Goal: Task Accomplishment & Management: Manage account settings

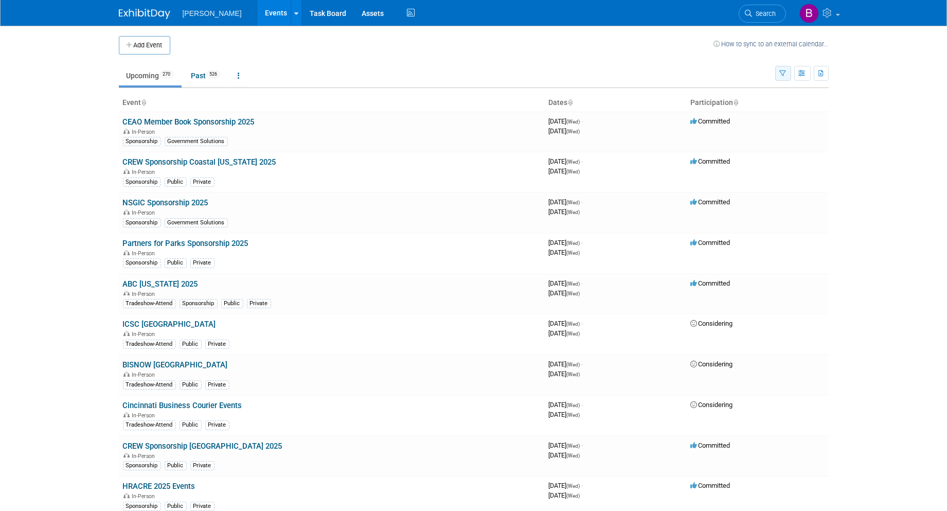
click at [786, 69] on button "button" at bounding box center [783, 73] width 16 height 15
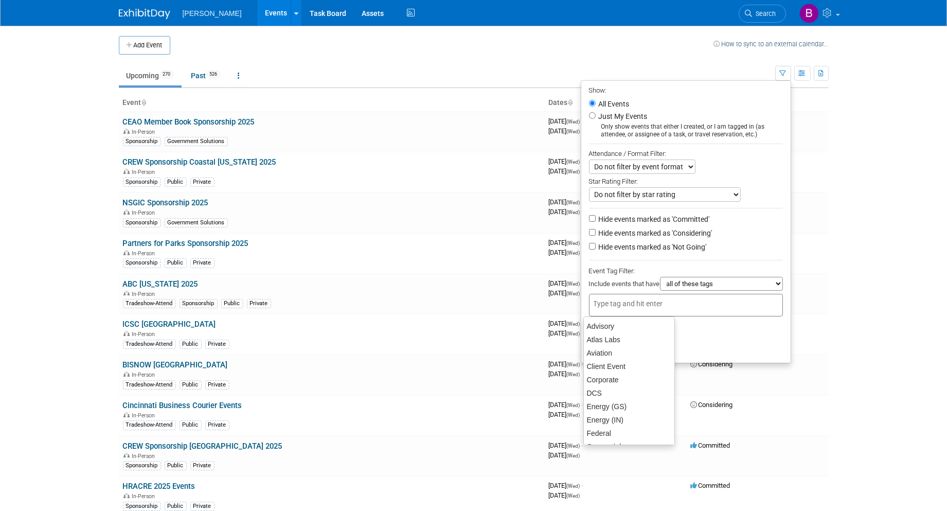
click at [659, 301] on input "text" at bounding box center [635, 303] width 82 height 10
type input "ge"
click at [921, 304] on body "Woolpert Events Add Event Bulk Upload Events Shareable Event Boards Recently Vi…" at bounding box center [473, 255] width 947 height 511
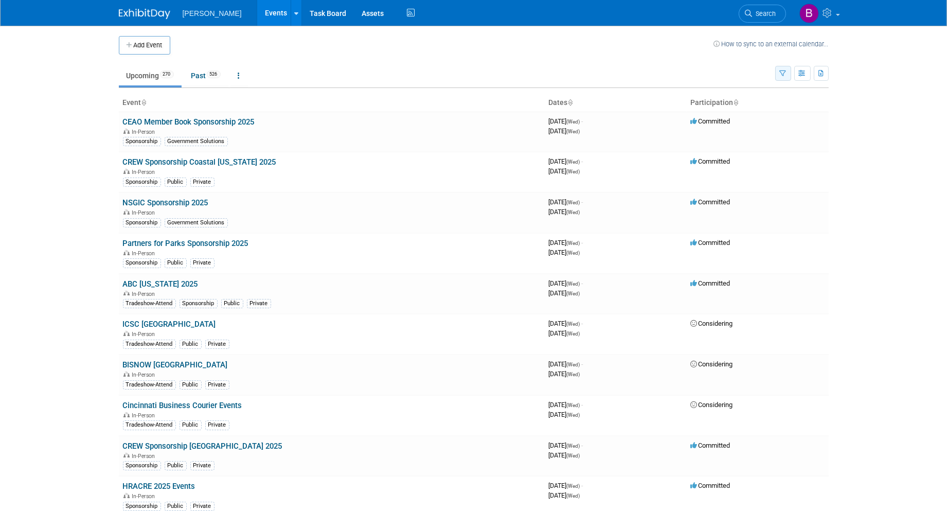
click at [788, 69] on button "button" at bounding box center [783, 73] width 16 height 15
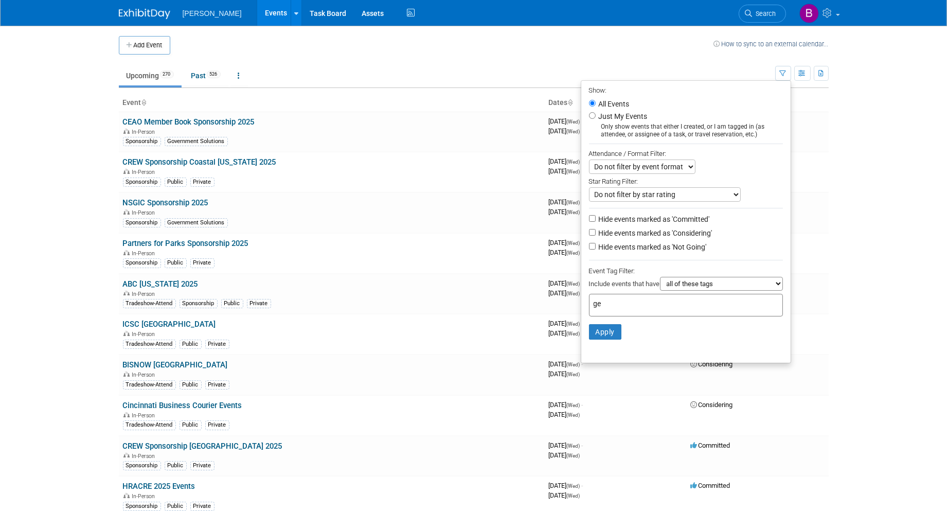
click at [656, 316] on body "Woolpert Events Add Event Bulk Upload Events Shareable Event Boards Recently Vi…" at bounding box center [473, 255] width 947 height 511
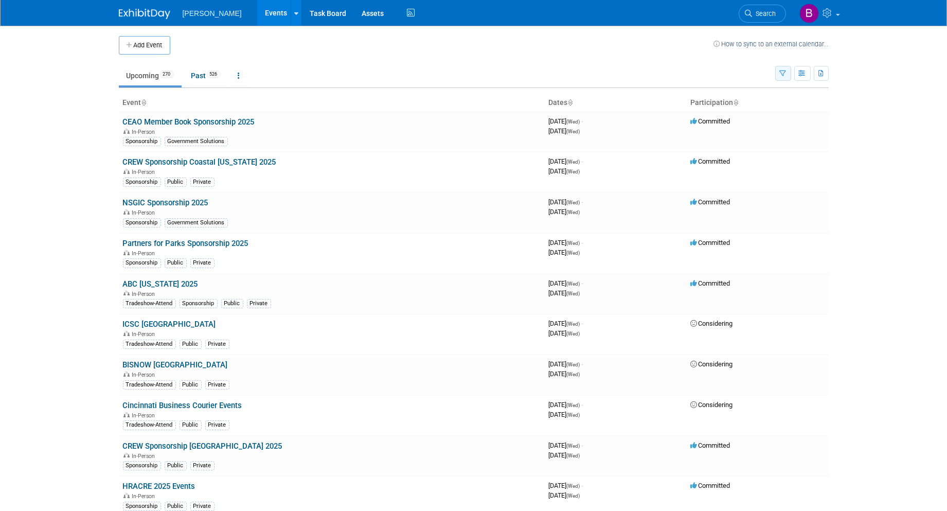
click at [785, 75] on icon "button" at bounding box center [783, 73] width 7 height 7
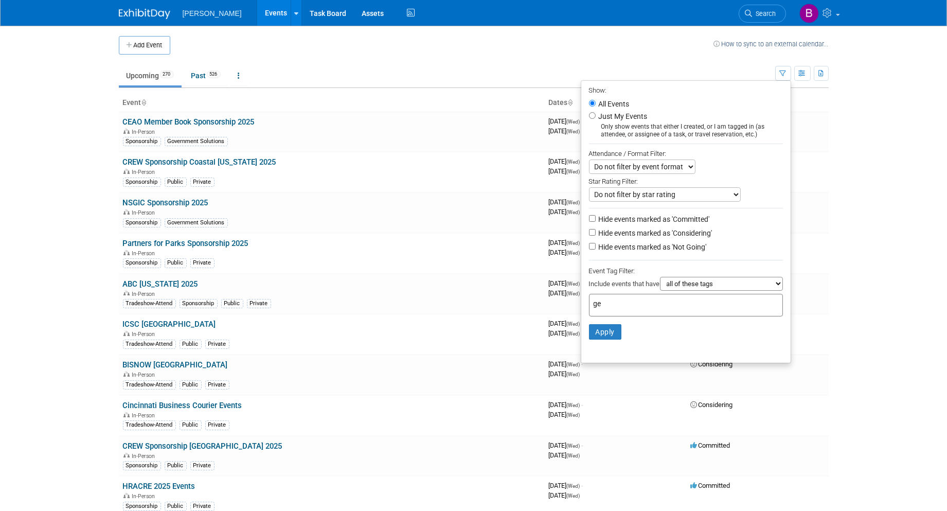
click at [646, 311] on div "ge" at bounding box center [686, 305] width 194 height 23
click at [624, 326] on div "Geospatial" at bounding box center [655, 326] width 143 height 13
type input "Geospatial"
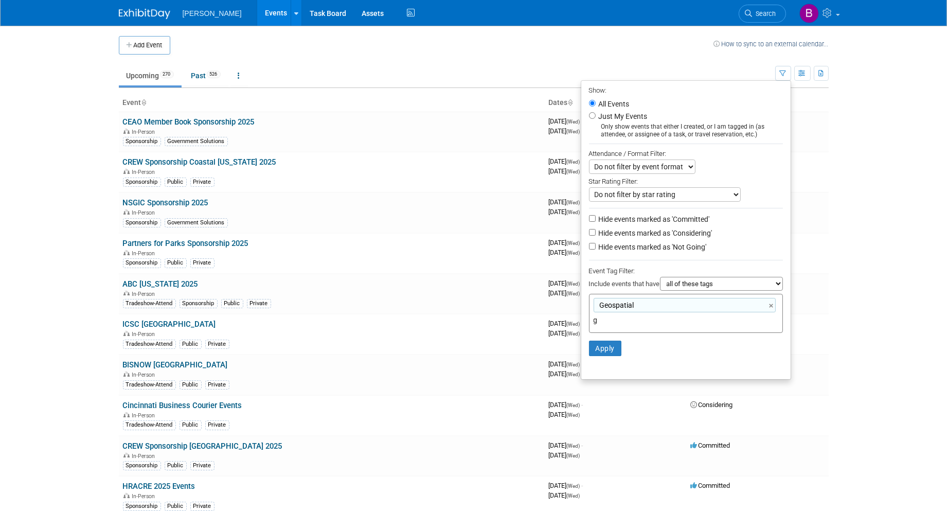
type input "go"
click at [645, 341] on div "Government Solutions" at bounding box center [655, 342] width 144 height 14
type input "Geospatial, Government Solutions"
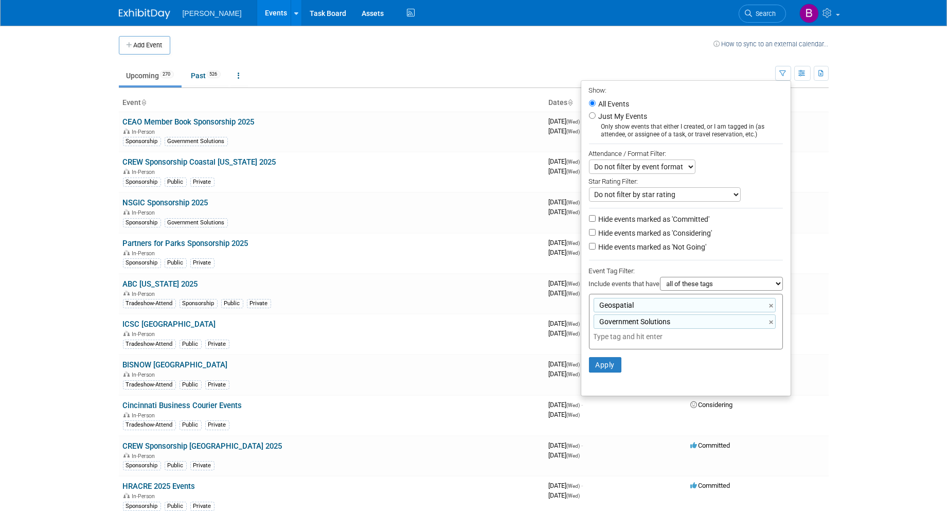
click at [670, 331] on input "text" at bounding box center [666, 336] width 144 height 10
type input "mari"
click at [642, 353] on div "Maritime" at bounding box center [655, 358] width 143 height 13
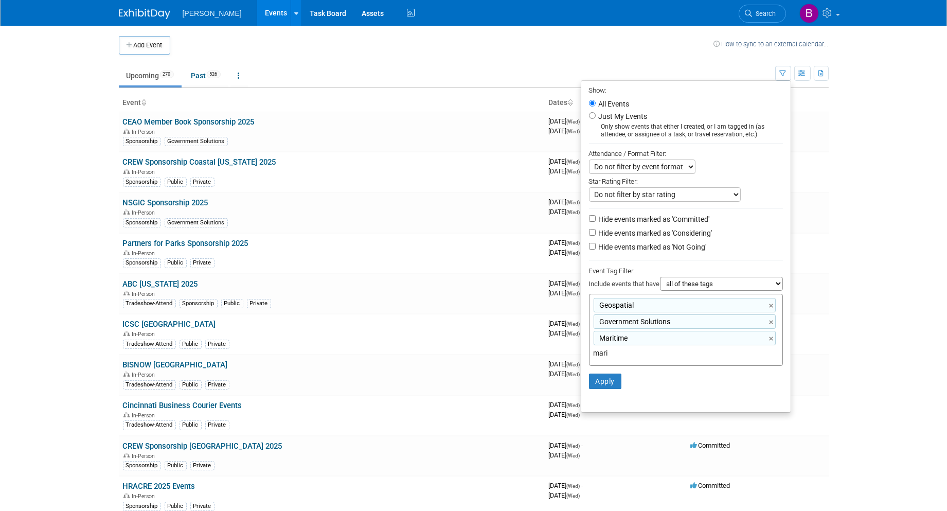
type input "Geospatial, Government Solutions, Maritime"
type input "t"
type input "National Security"
type input "Geospatial, Government Solutions, Maritime, National Security"
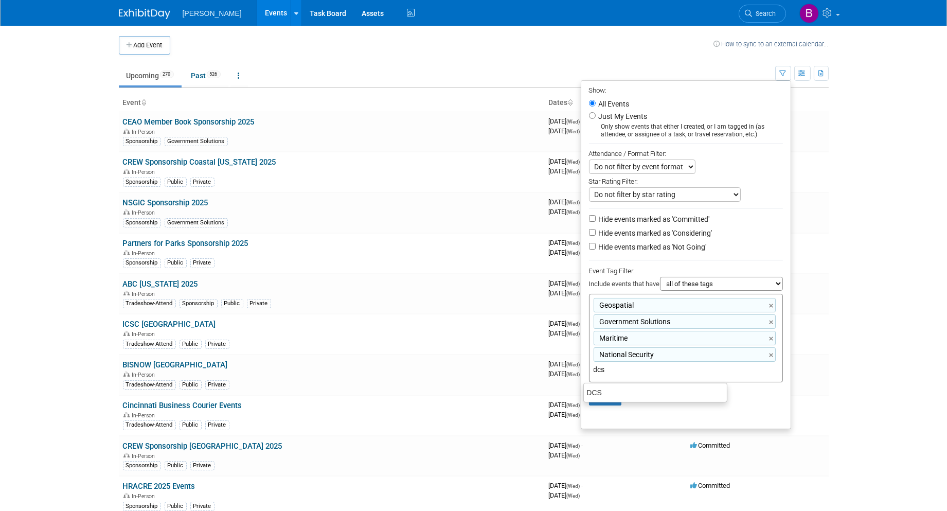
type input "DCS"
type input "Geospatial, Government Solutions, Maritime, National Security, DCS"
type input "Energy (GS)"
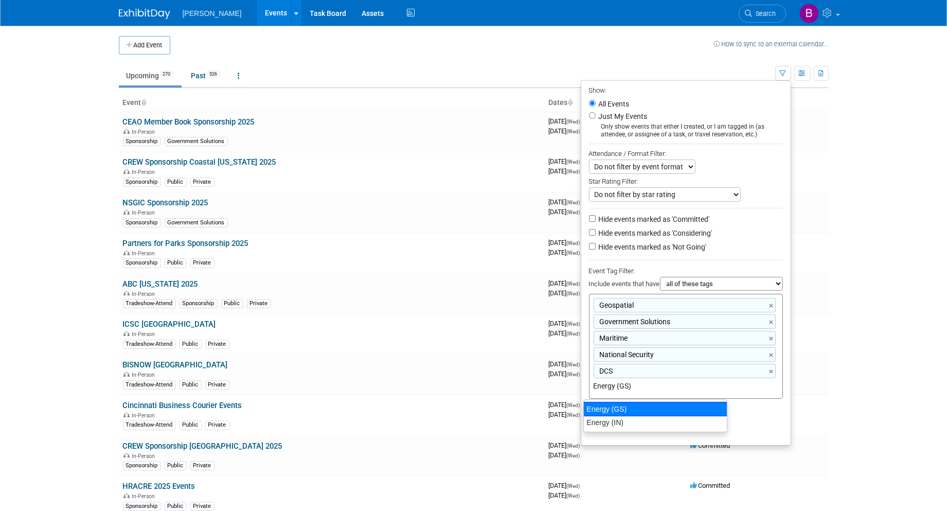
type input "Geospatial, Government Solutions, Maritime, National Security, DCS, Energy (GS)"
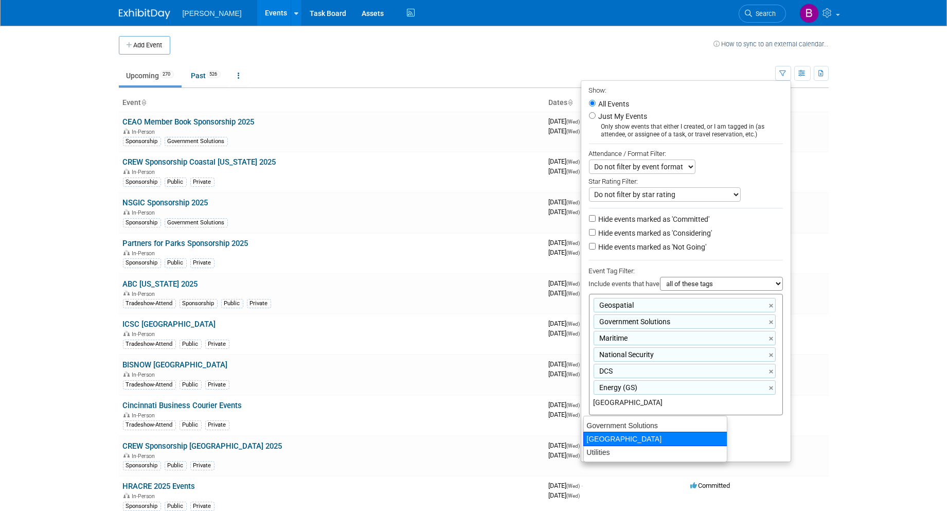
type input "Utilities"
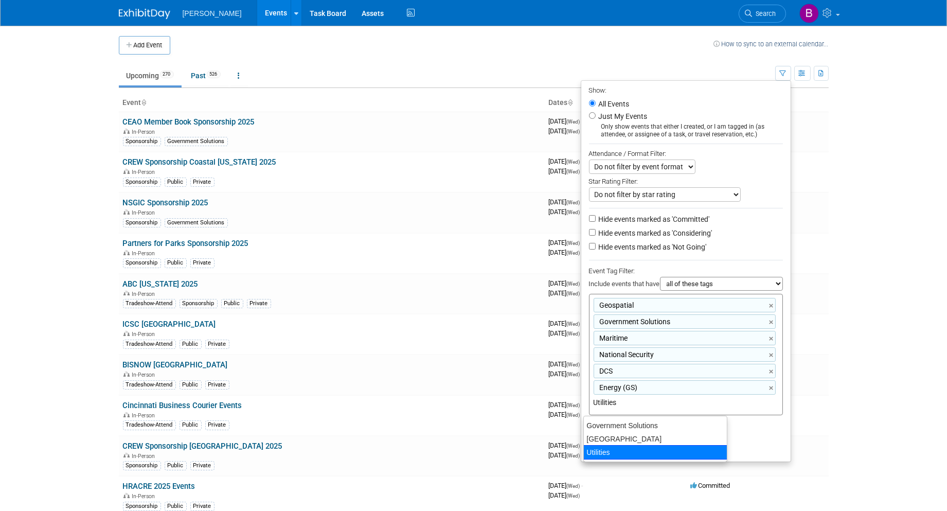
type input "Geospatial, Government Solutions, Maritime, National Security, DCS, Energy (GS)…"
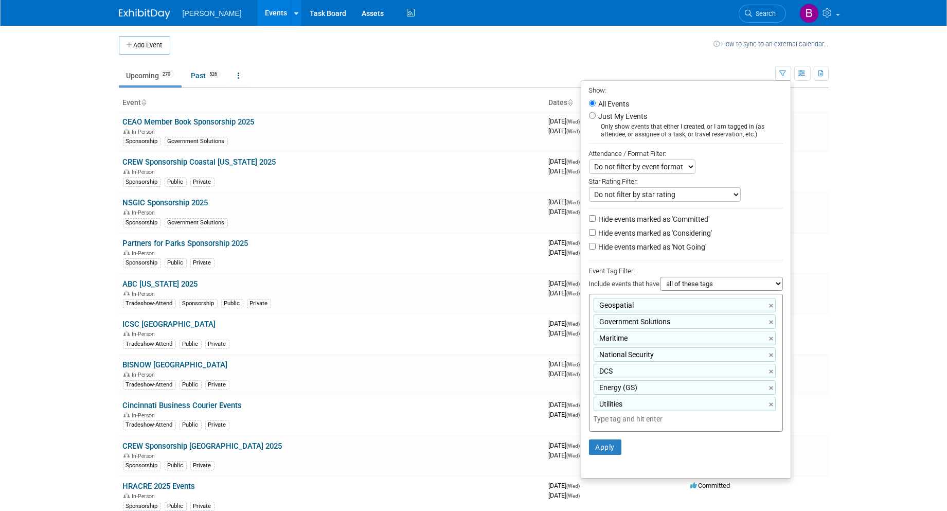
click at [734, 285] on select "all of these tags any one of these tags only and exactly these specific tags" at bounding box center [721, 284] width 123 height 14
select select "any"
click at [660, 277] on select "all of these tags any one of these tags only and exactly these specific tags" at bounding box center [721, 284] width 123 height 14
click at [597, 451] on button "Apply" at bounding box center [605, 446] width 33 height 15
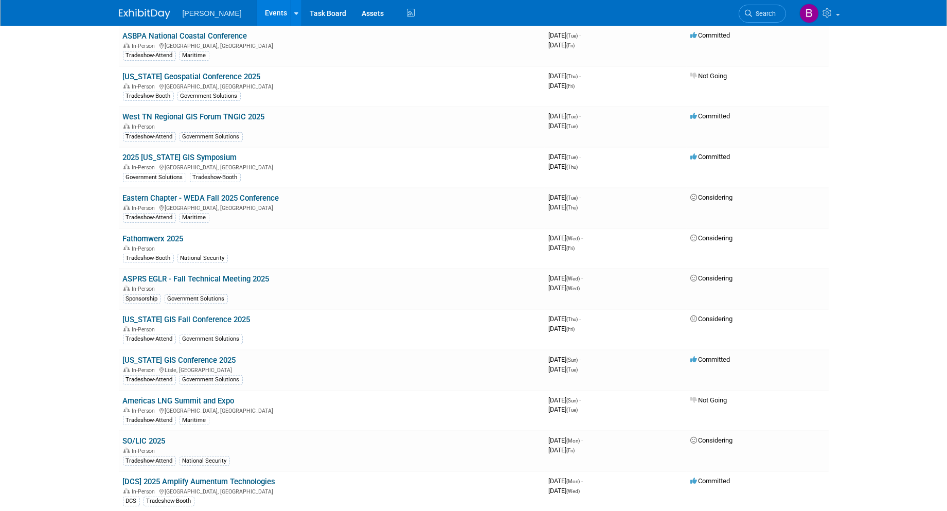
scroll to position [800, 0]
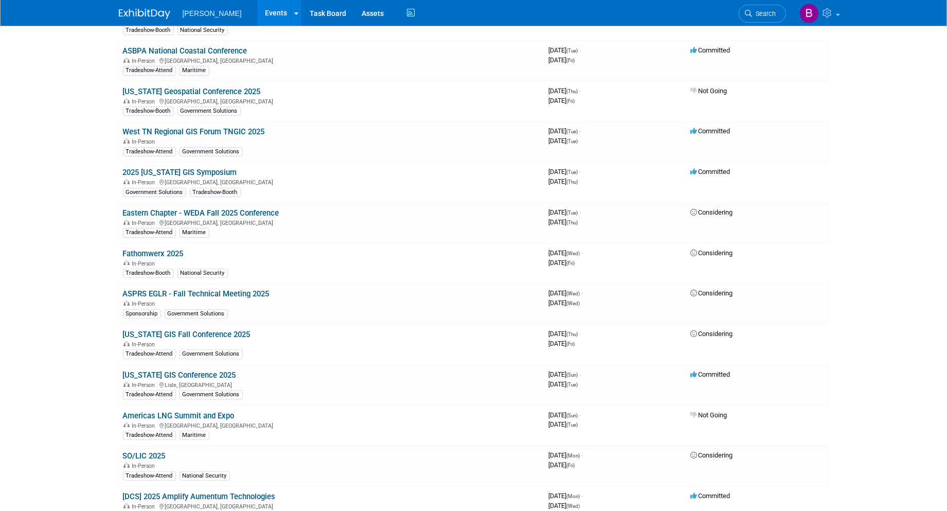
drag, startPoint x: 228, startPoint y: 167, endPoint x: 101, endPoint y: 196, distance: 130.2
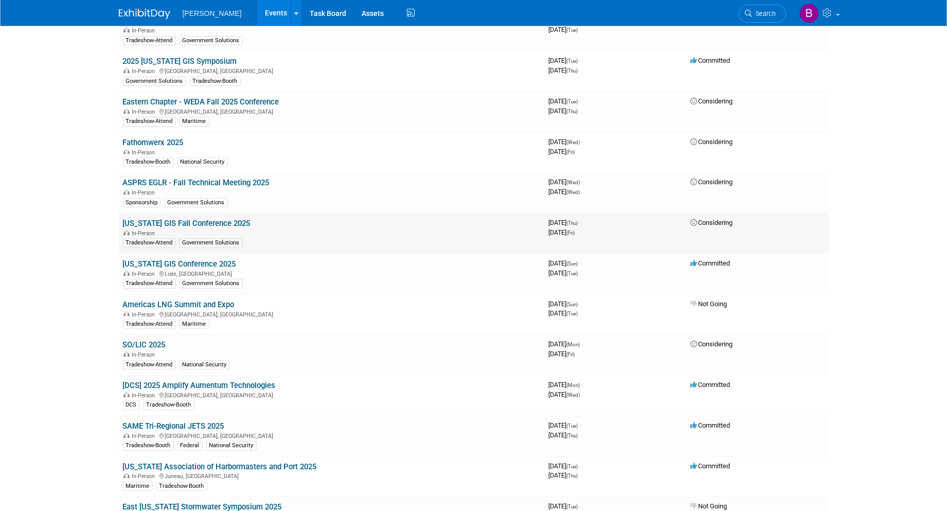
scroll to position [857, 0]
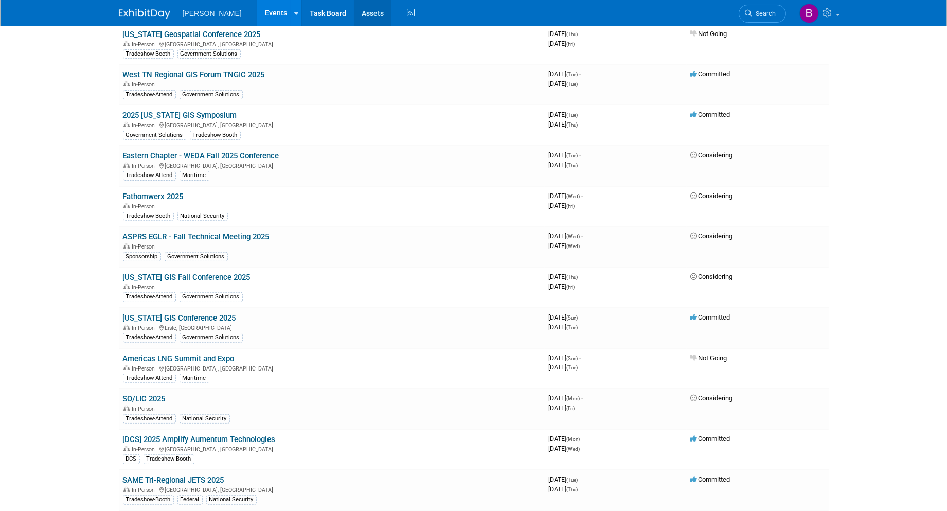
click at [354, 8] on link "Assets" at bounding box center [373, 13] width 38 height 26
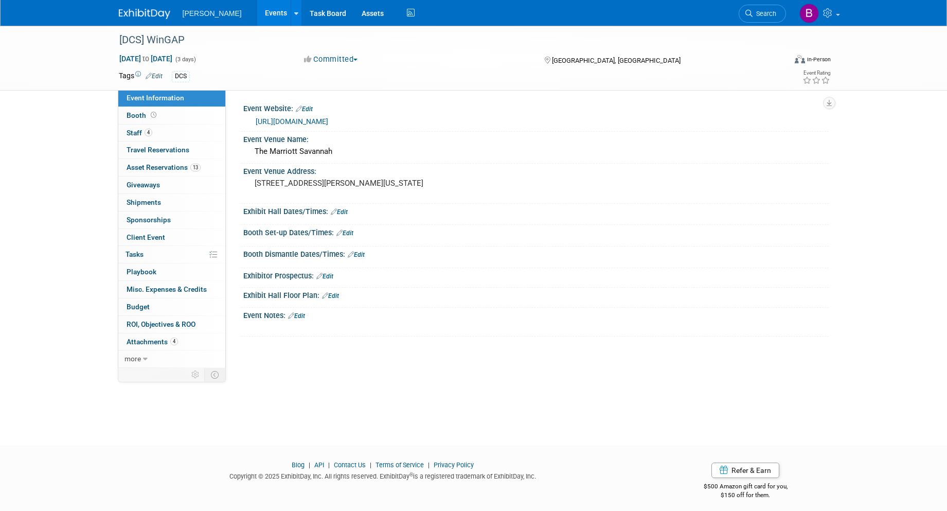
click at [160, 73] on link "Edit" at bounding box center [154, 76] width 17 height 7
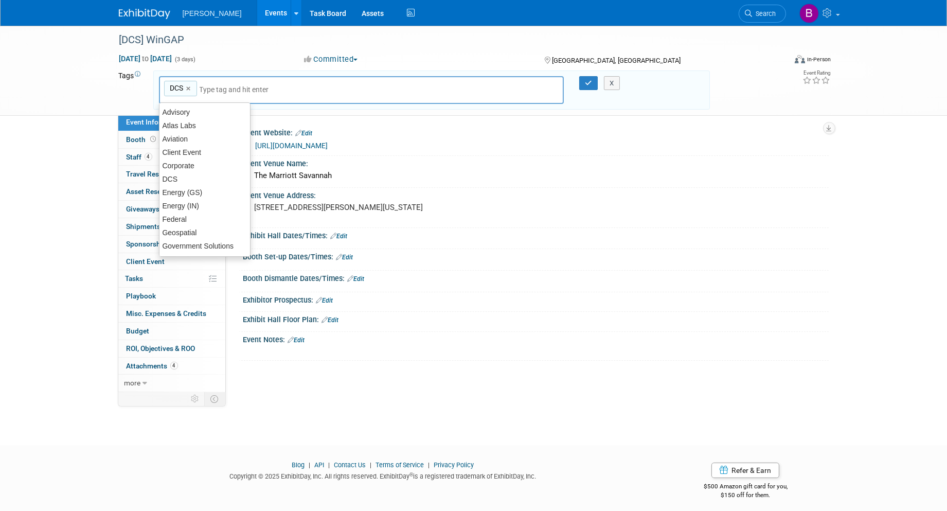
click at [234, 90] on input "text" at bounding box center [241, 89] width 82 height 10
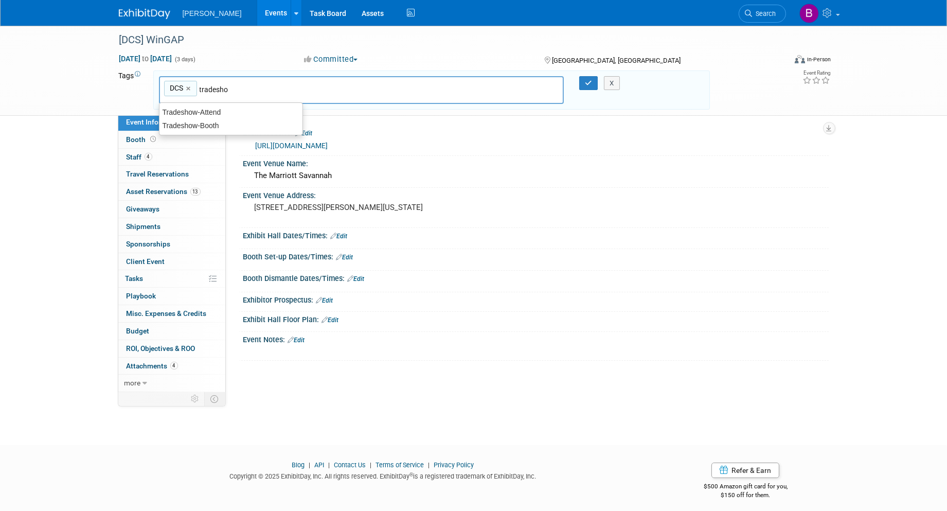
type input "tradeshow"
click at [251, 131] on div "Tradeshow-Booth" at bounding box center [231, 125] width 144 height 14
type input "DCS, Tradeshow-Booth"
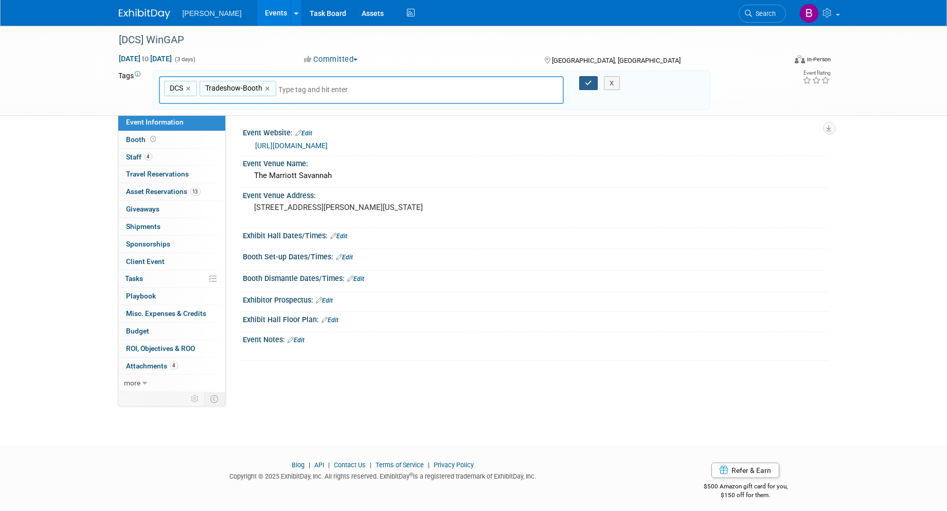
click at [583, 81] on button "button" at bounding box center [588, 83] width 19 height 14
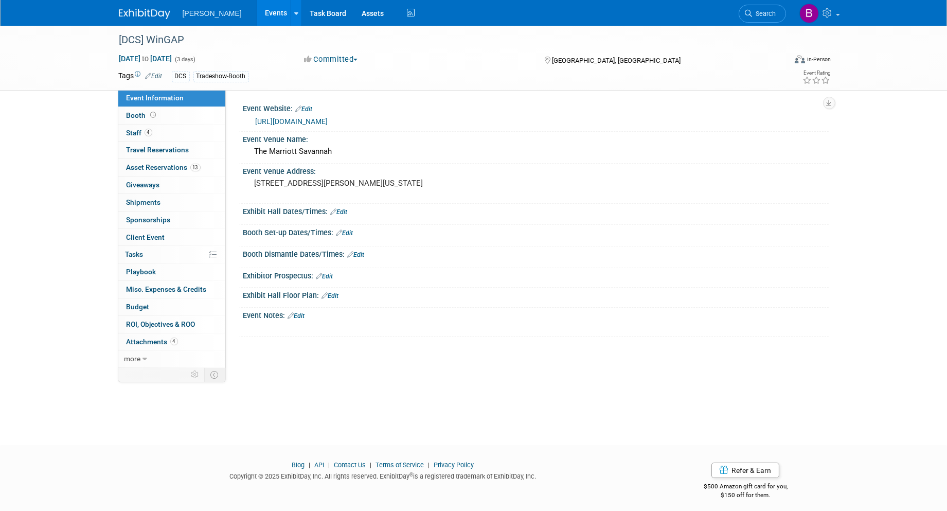
click at [664, 75] on div "DCS Tradeshow-Booth" at bounding box center [441, 76] width 538 height 11
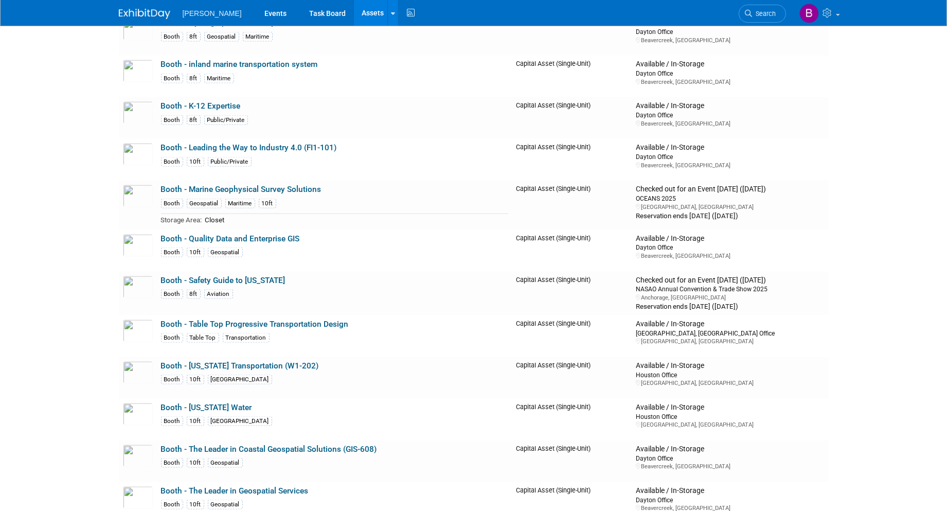
scroll to position [3315, 0]
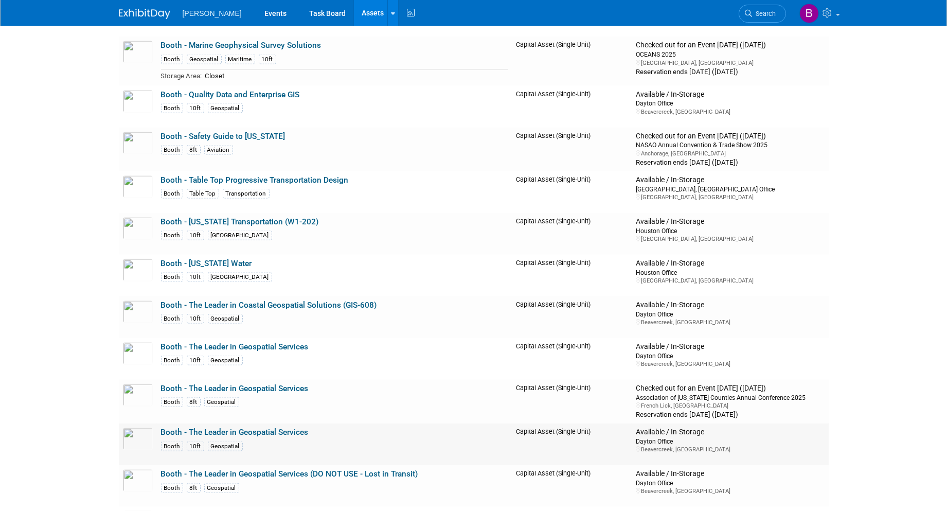
click at [273, 436] on link "Booth - The Leader in Geospatial Services" at bounding box center [235, 432] width 148 height 9
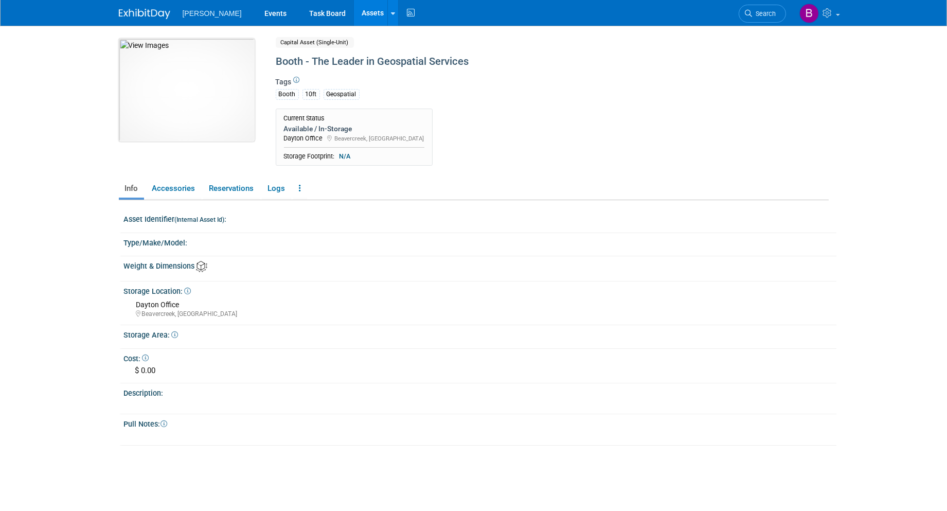
click at [214, 121] on img at bounding box center [187, 90] width 136 height 103
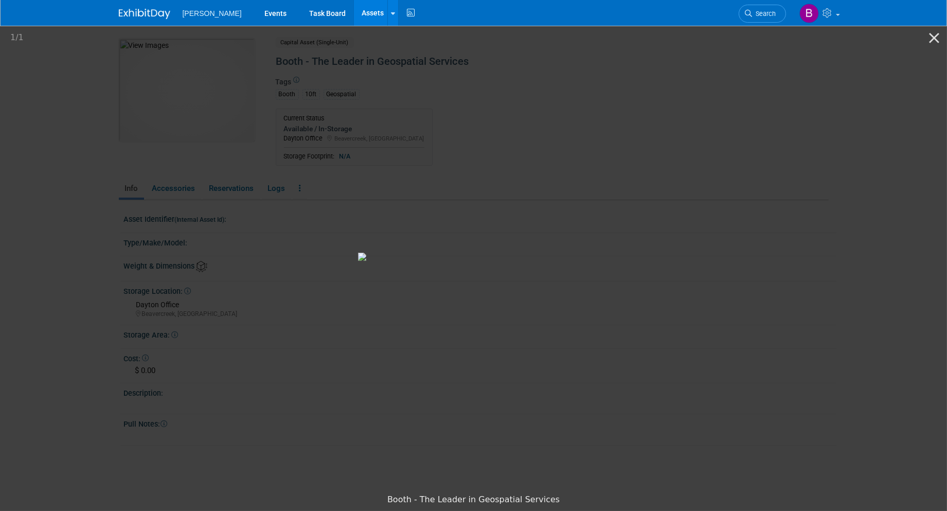
click at [153, 156] on picture at bounding box center [473, 256] width 947 height 465
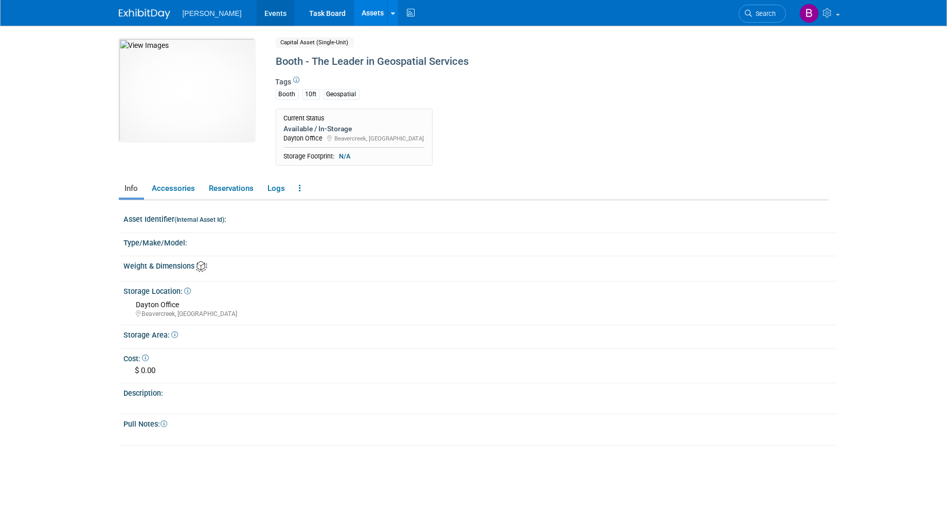
click at [257, 12] on link "Events" at bounding box center [276, 13] width 38 height 26
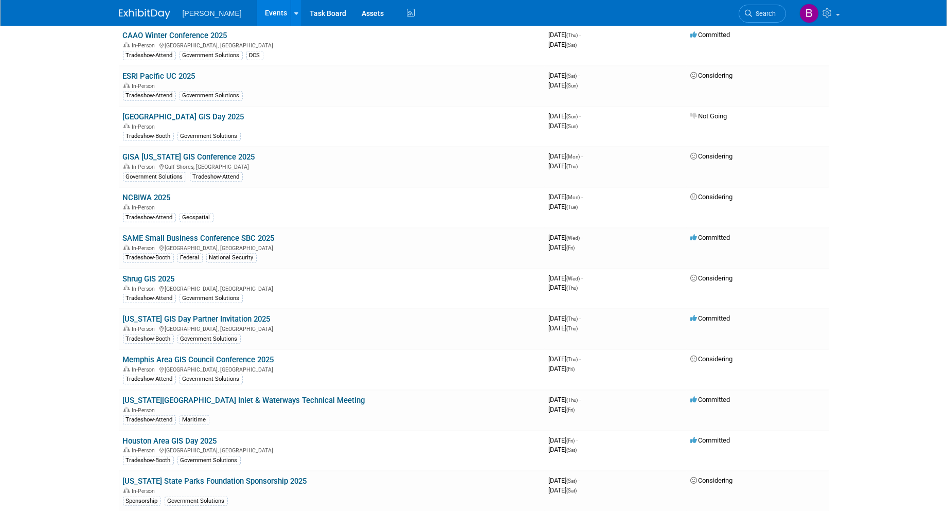
scroll to position [2058, 0]
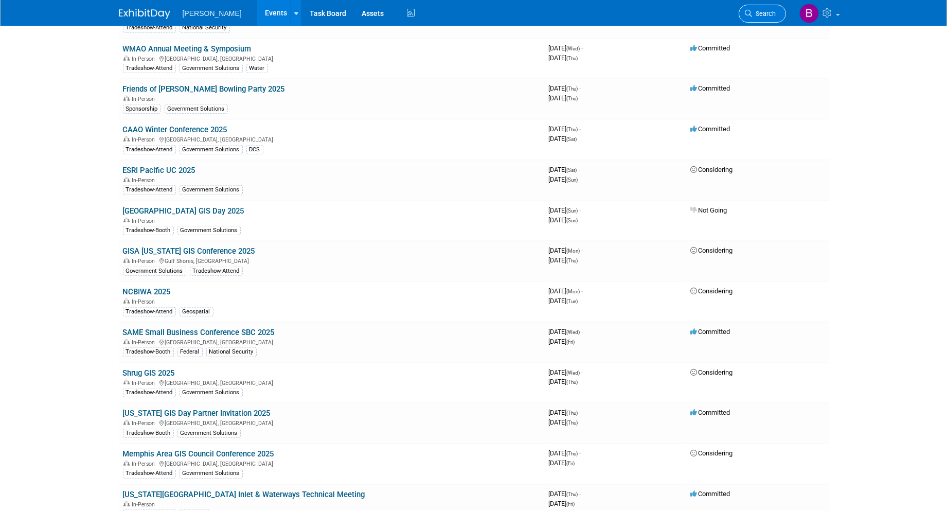
click at [748, 12] on icon at bounding box center [749, 13] width 7 height 7
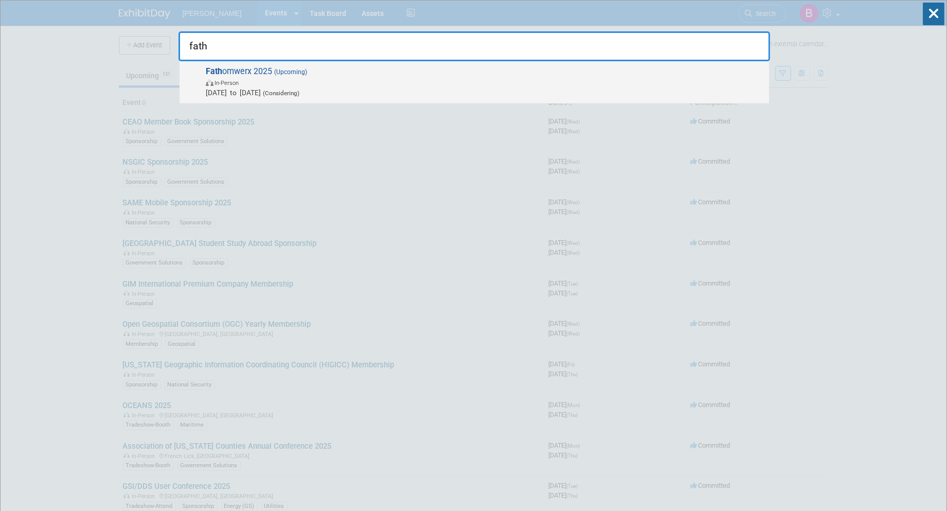
type input "fath"
click at [626, 87] on span "Oct 15, 2025 to Oct 17, 2025 (Considering)" at bounding box center [485, 92] width 558 height 10
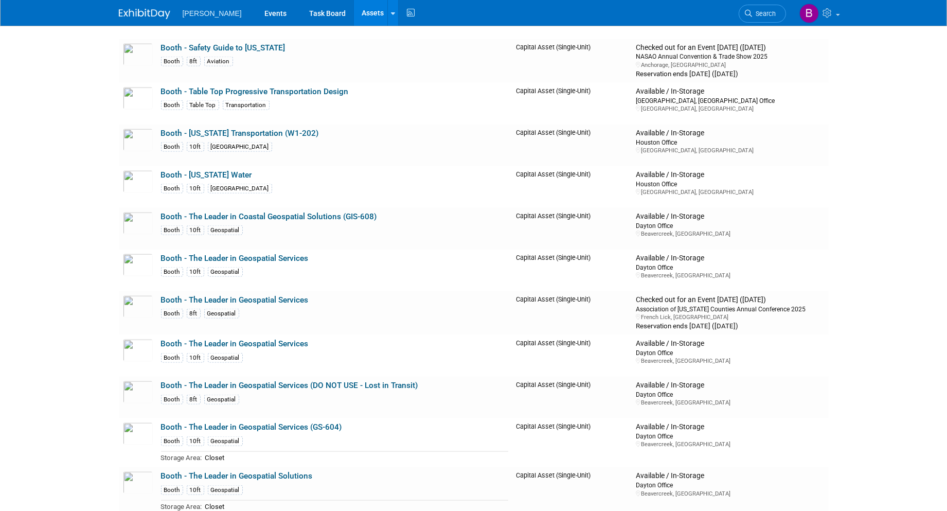
scroll to position [3430, 0]
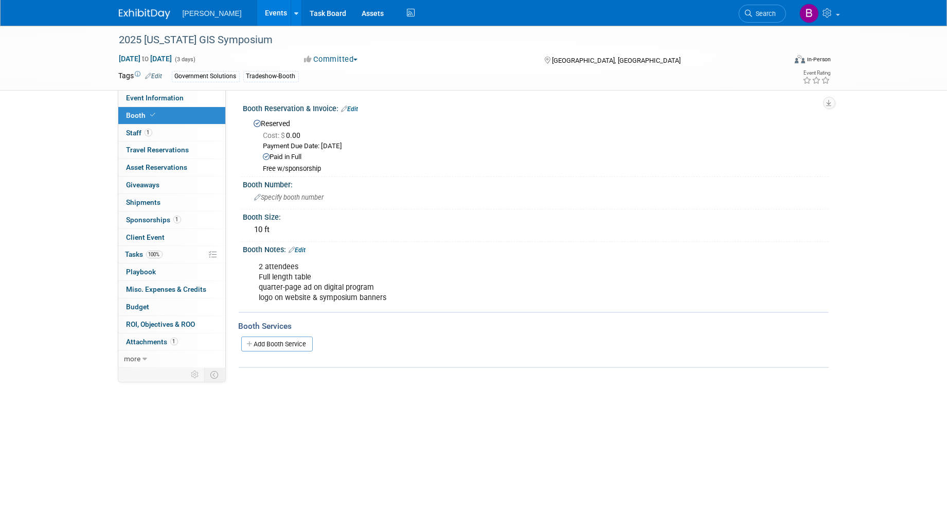
click at [257, 17] on link "Events" at bounding box center [276, 13] width 38 height 26
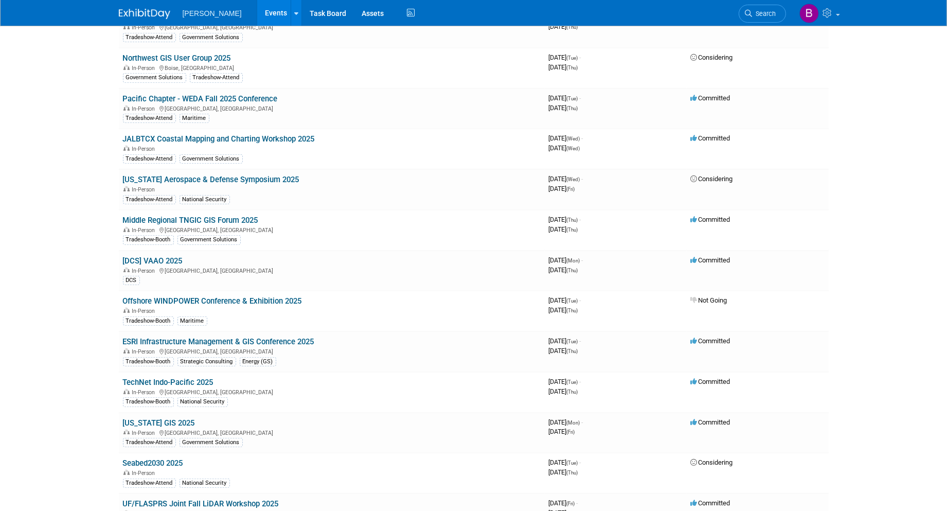
scroll to position [1429, 0]
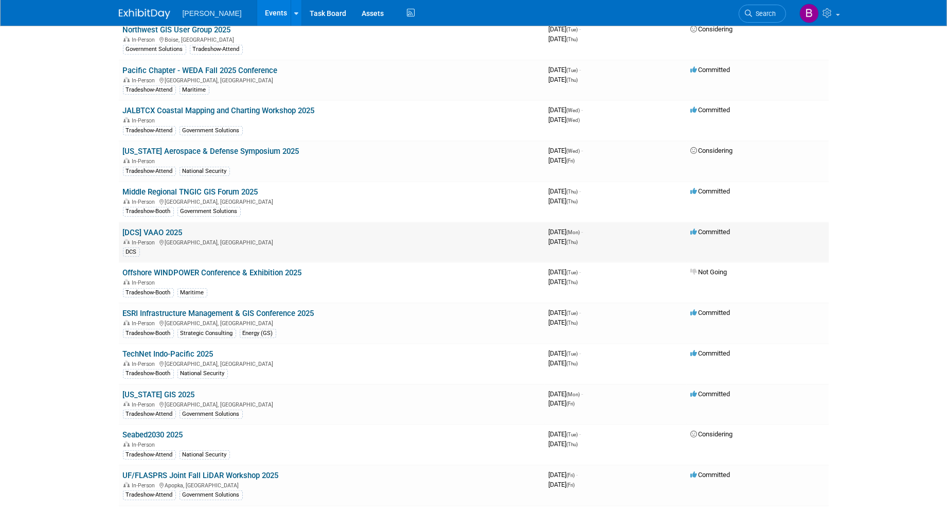
drag, startPoint x: 165, startPoint y: 204, endPoint x: 152, endPoint y: 216, distance: 17.8
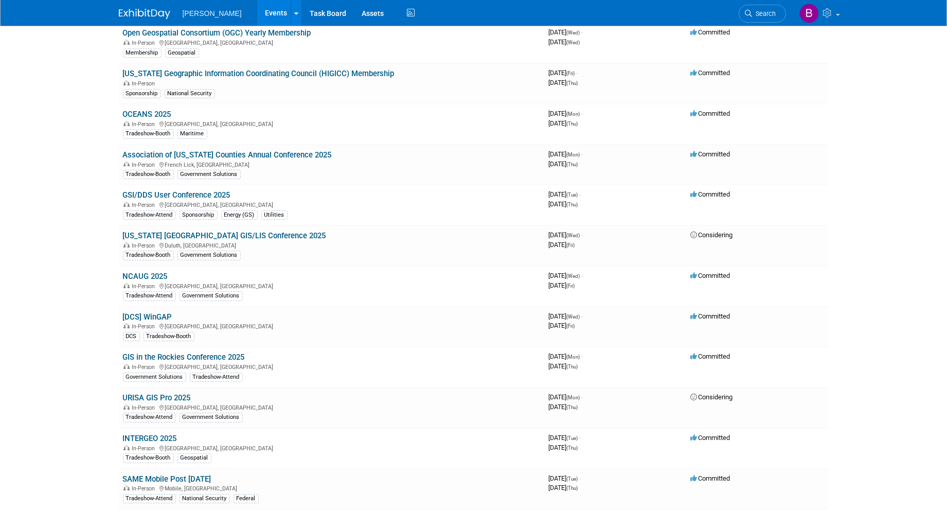
scroll to position [0, 0]
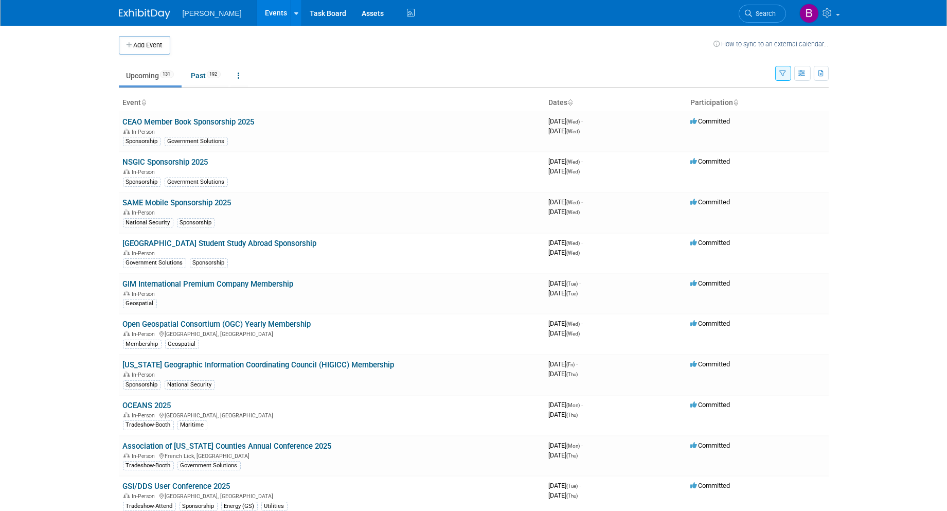
click at [786, 72] on button "button" at bounding box center [783, 73] width 16 height 15
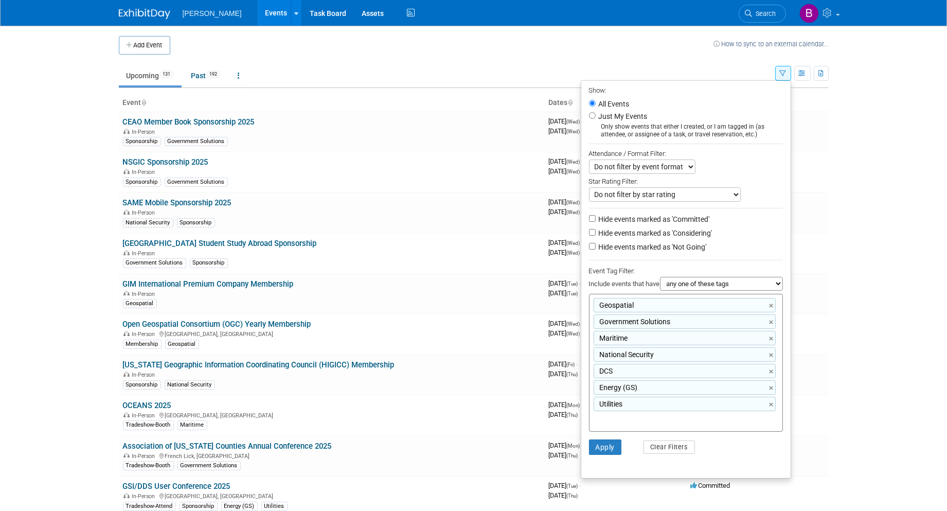
click at [632, 219] on label "Hide events marked as 'Committed'" at bounding box center [653, 219] width 113 height 10
click at [596, 219] on input "Hide events marked as 'Committed'" at bounding box center [592, 218] width 7 height 7
checkbox input "true"
click at [628, 246] on label "Hide events marked as 'Not Going'" at bounding box center [652, 247] width 110 height 10
click at [596, 246] on input "Hide events marked as 'Not Going'" at bounding box center [592, 246] width 7 height 7
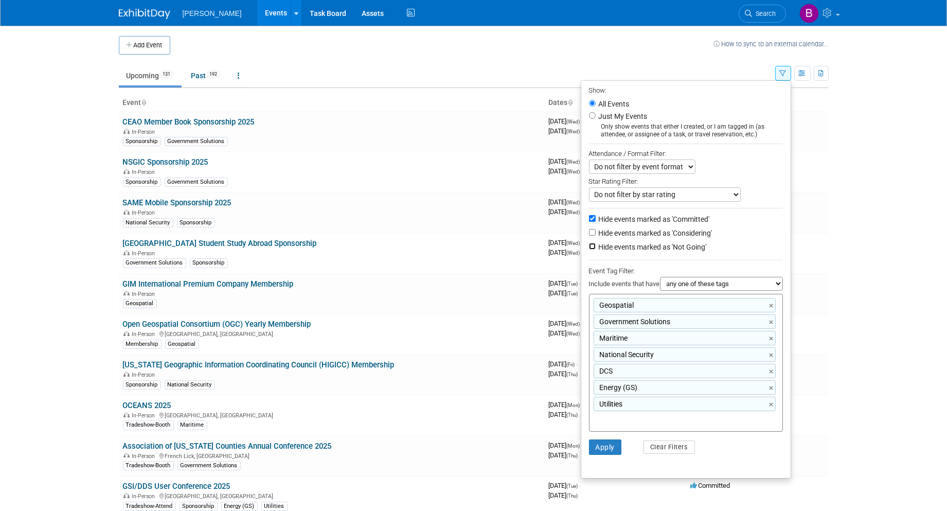
checkbox input "true"
click at [602, 458] on li "Apply Clear Filters" at bounding box center [685, 447] width 209 height 31
click at [600, 451] on button "Apply" at bounding box center [605, 446] width 33 height 15
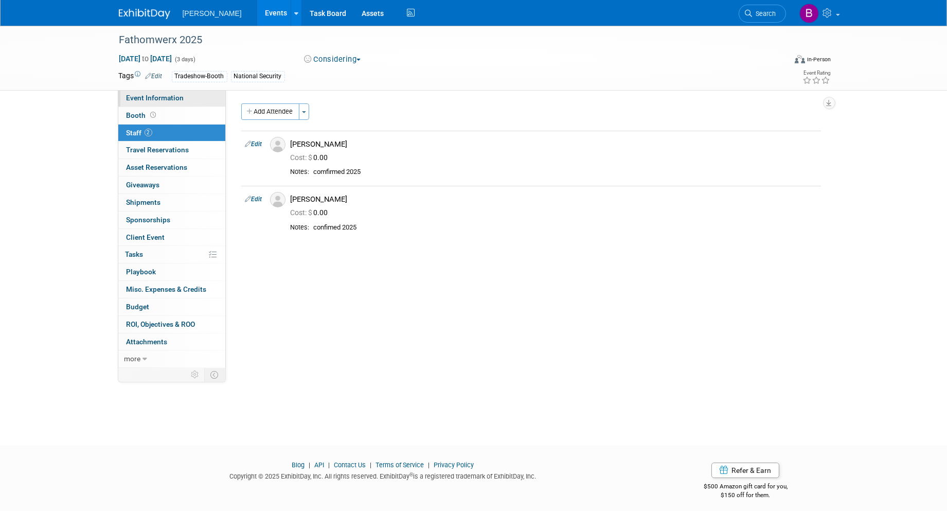
click at [168, 97] on span "Event Information" at bounding box center [156, 98] width 58 height 8
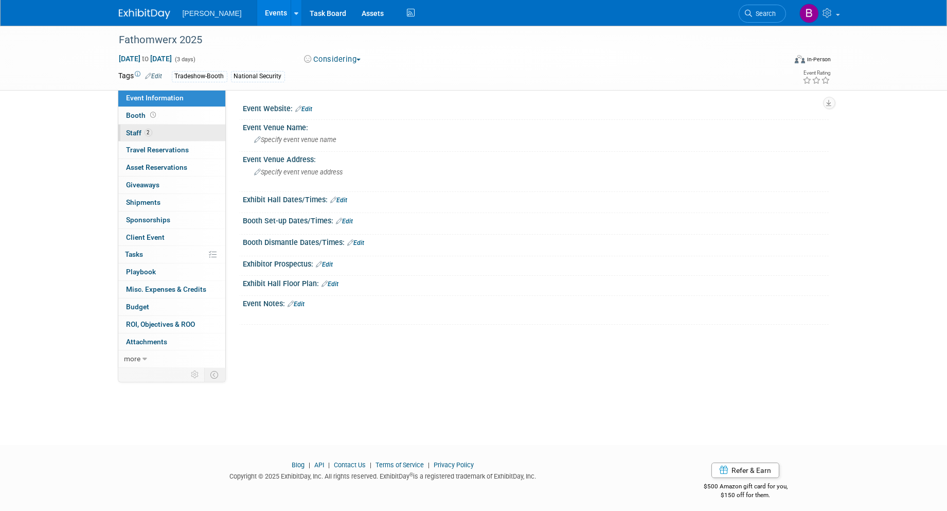
click at [171, 134] on link "2 Staff 2" at bounding box center [171, 133] width 107 height 17
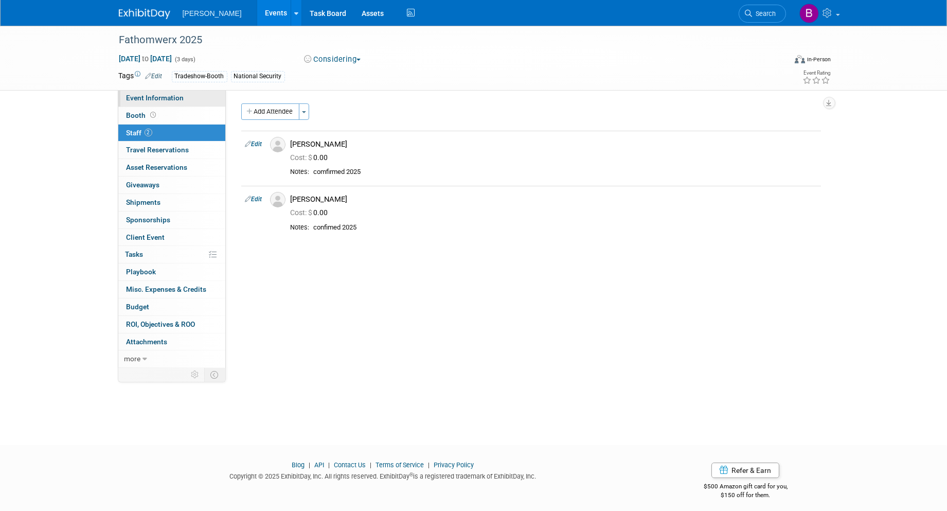
click at [134, 97] on span "Event Information" at bounding box center [156, 98] width 58 height 8
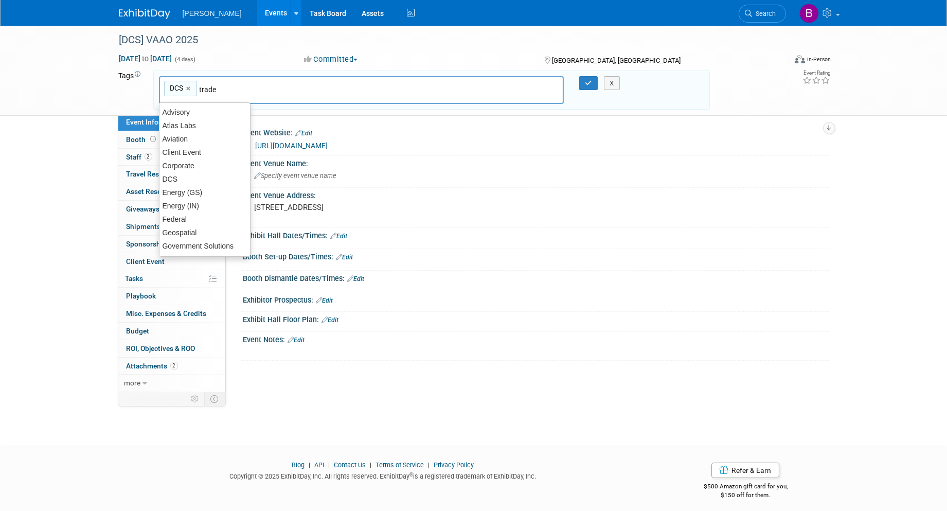
type input "trades"
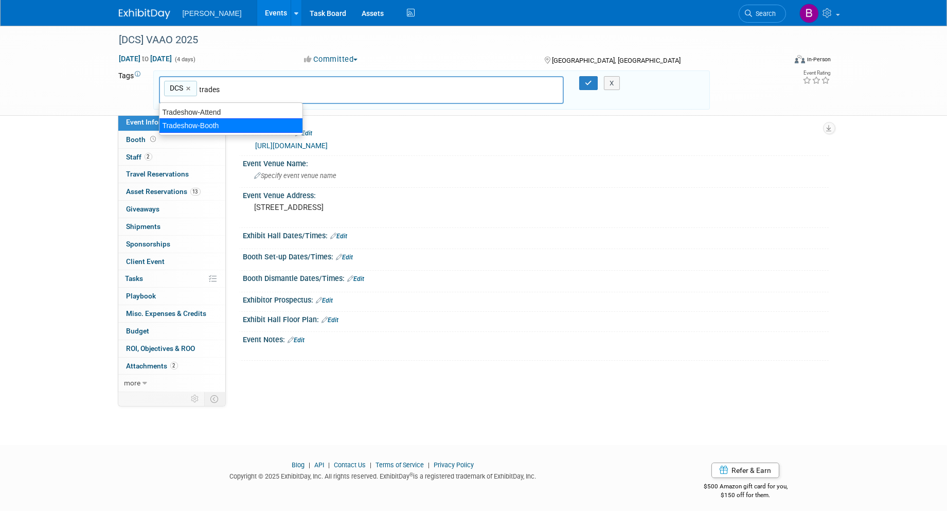
click at [193, 125] on div "Tradeshow-Booth" at bounding box center [231, 125] width 144 height 14
type input "DCS, Tradeshow-Booth"
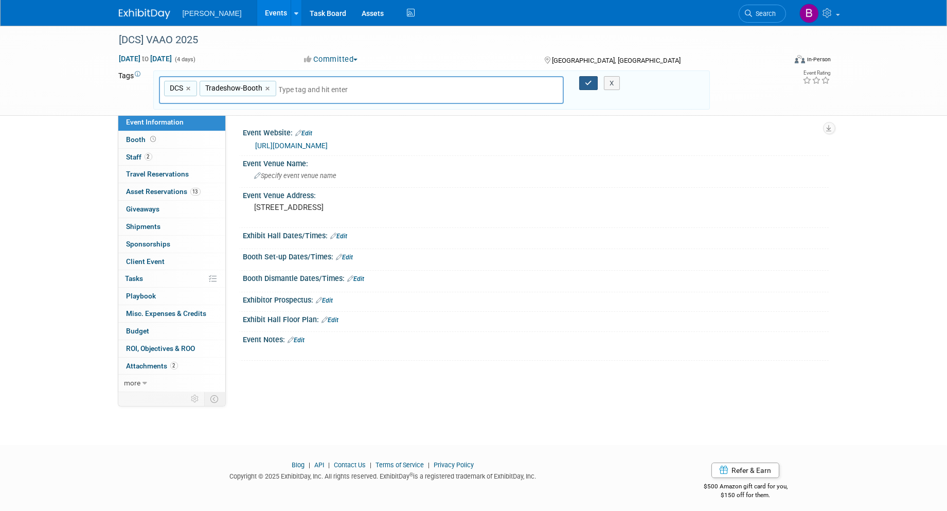
click at [588, 81] on icon "button" at bounding box center [588, 83] width 7 height 7
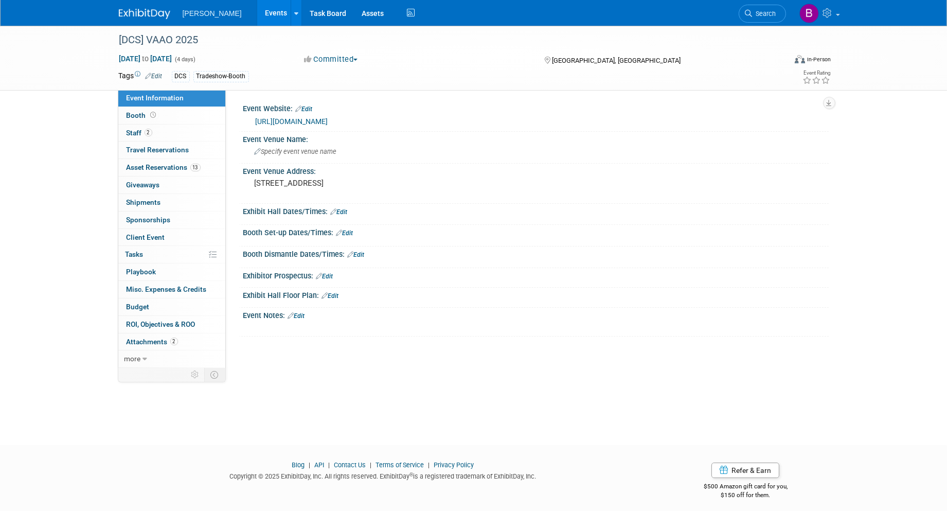
click at [343, 59] on button "Committed" at bounding box center [330, 59] width 61 height 11
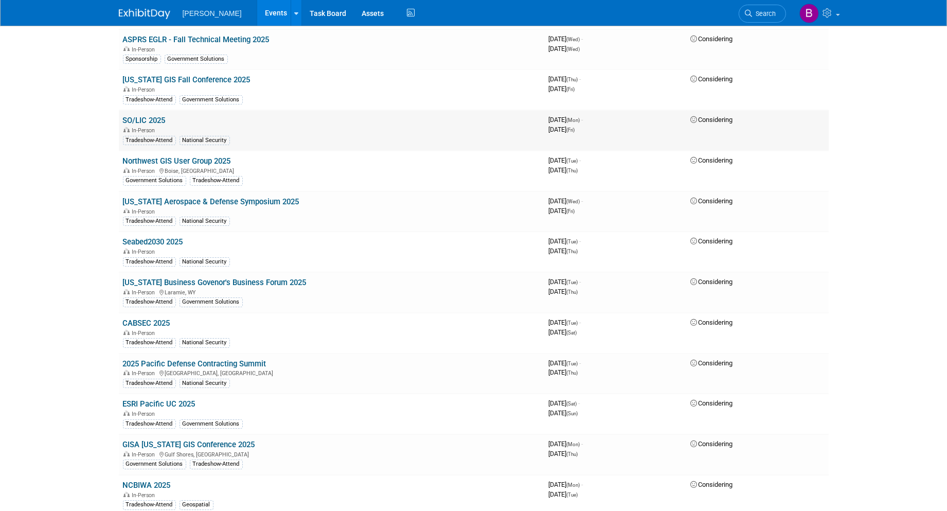
scroll to position [228, 0]
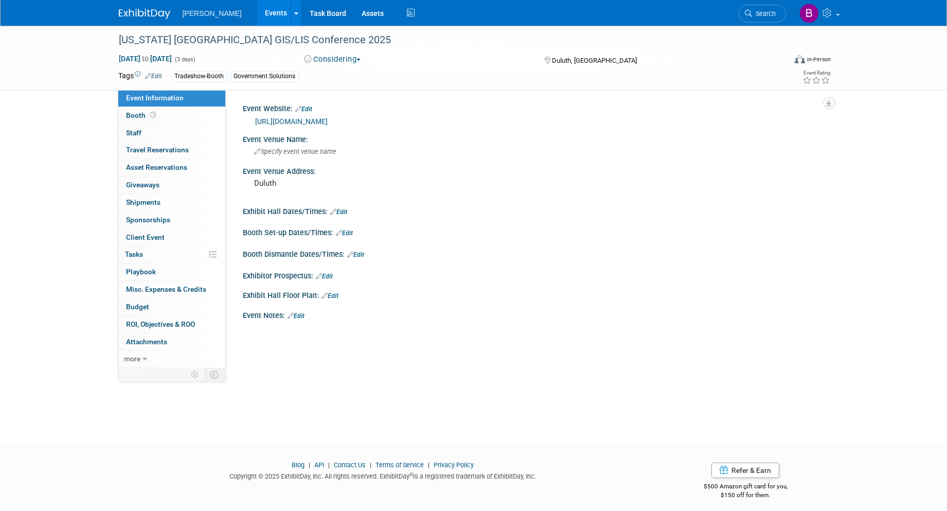
click at [336, 61] on button "Considering" at bounding box center [332, 59] width 64 height 11
click at [339, 103] on link "Not Going" at bounding box center [341, 105] width 81 height 14
click at [328, 59] on button "Considering" at bounding box center [332, 59] width 64 height 11
click at [333, 58] on button "Considering" at bounding box center [332, 59] width 64 height 11
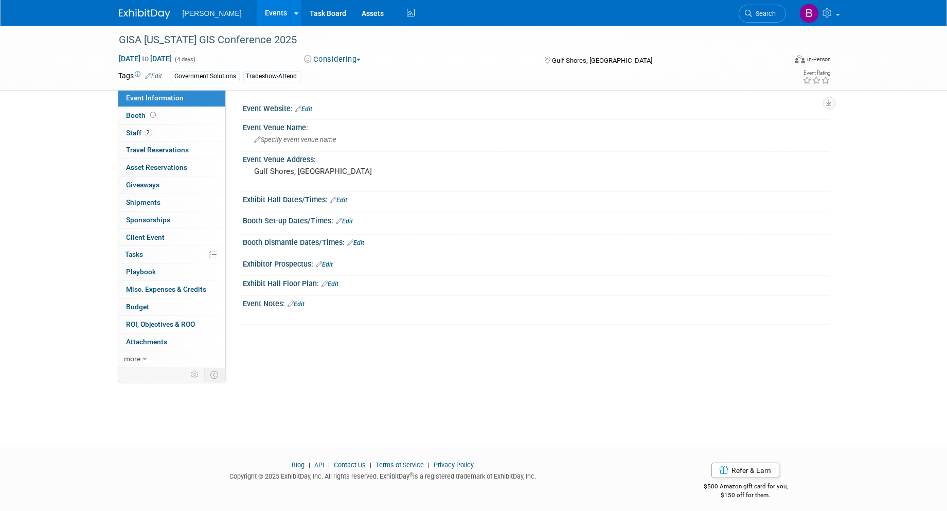
click at [329, 57] on button "Considering" at bounding box center [332, 59] width 64 height 11
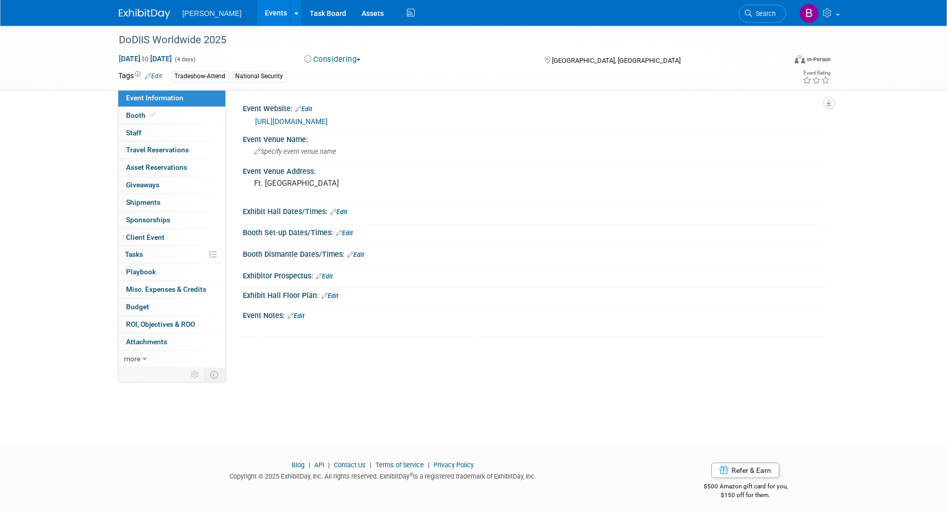
drag, startPoint x: 320, startPoint y: 59, endPoint x: 326, endPoint y: 102, distance: 43.7
click at [320, 59] on button "Considering" at bounding box center [332, 59] width 64 height 11
click at [328, 106] on link "Not Going" at bounding box center [341, 105] width 81 height 14
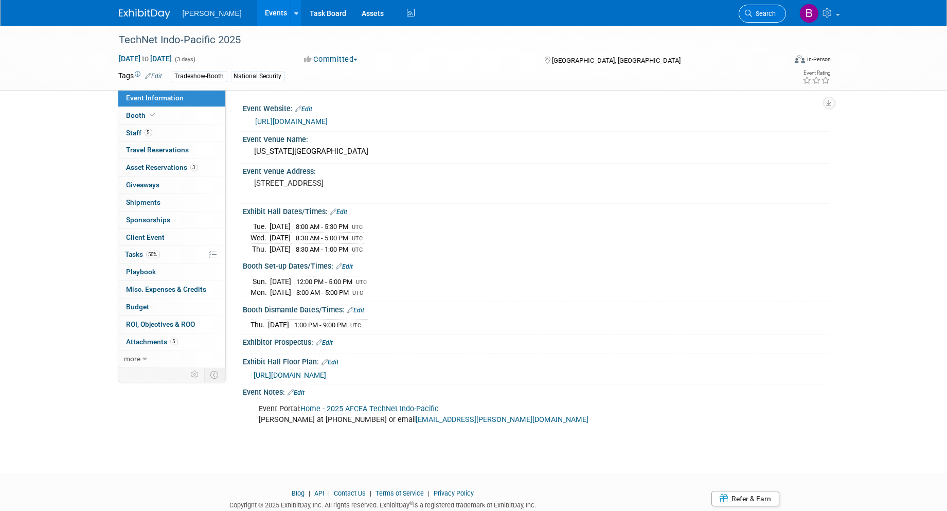
click at [760, 12] on span "Search" at bounding box center [765, 14] width 24 height 8
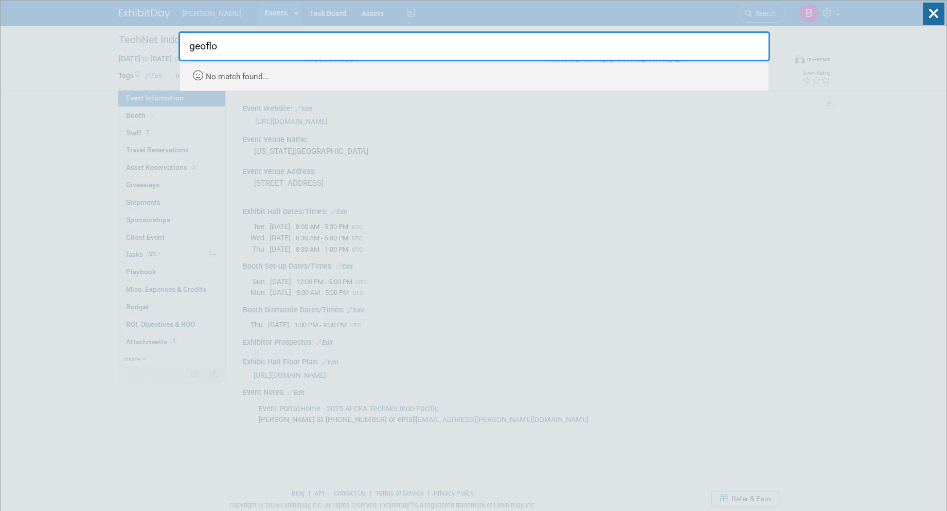
type input "geoflo"
drag, startPoint x: 81, startPoint y: 68, endPoint x: 182, endPoint y: 27, distance: 108.2
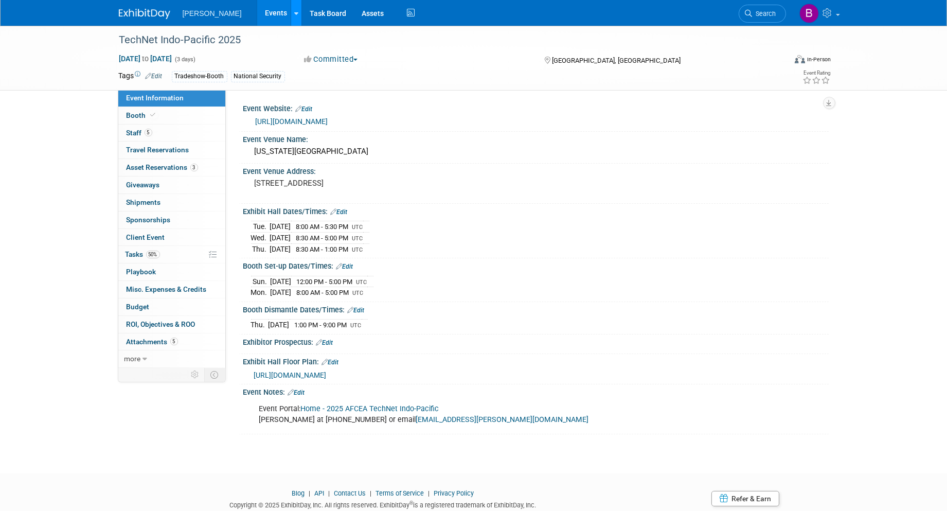
click at [294, 13] on icon at bounding box center [296, 13] width 4 height 7
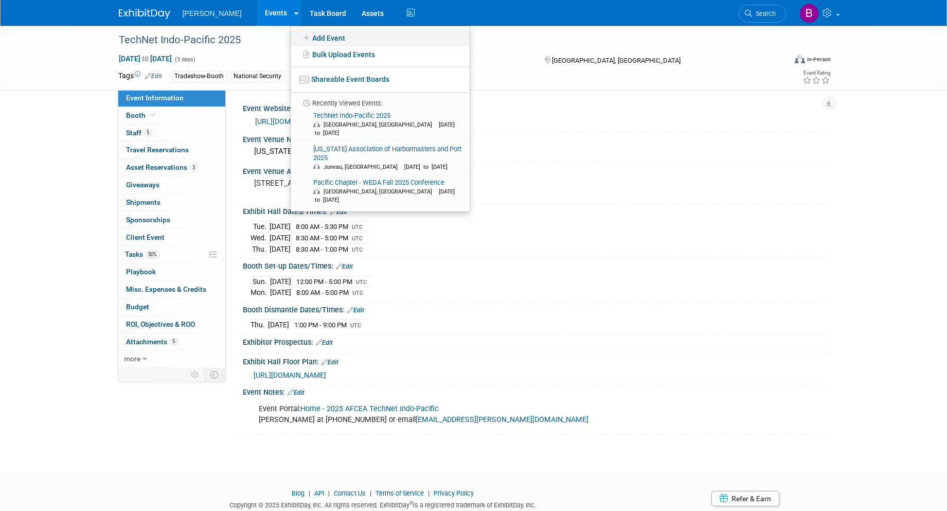
click at [301, 40] on icon at bounding box center [306, 37] width 11 height 7
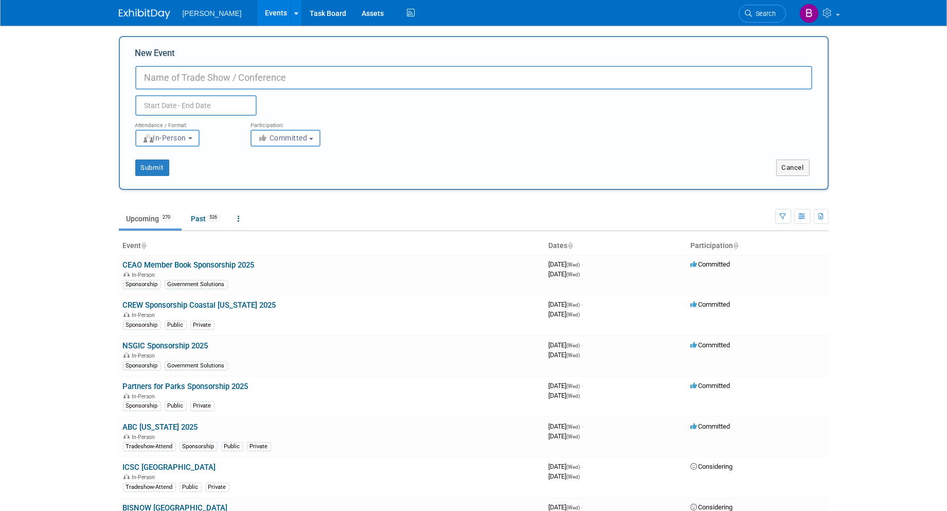
click at [248, 68] on input "New Event" at bounding box center [473, 78] width 677 height 24
paste input "2025 GeoFlo Summit"
type input "2025 GeoFlo Summit"
click at [181, 95] on input "text" at bounding box center [195, 105] width 121 height 21
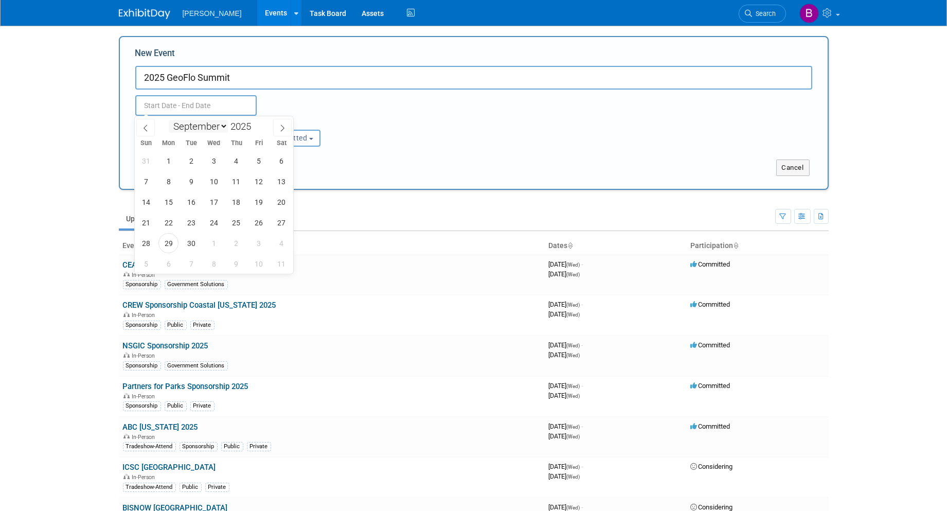
click at [202, 130] on select "January February March April May June July August September October November De…" at bounding box center [198, 126] width 59 height 13
select select "10"
click at [169, 120] on select "January February March April May June July August September October November De…" at bounding box center [198, 126] width 59 height 13
click at [263, 204] on span "14" at bounding box center [259, 202] width 20 height 20
type input "[DATE] to [DATE]"
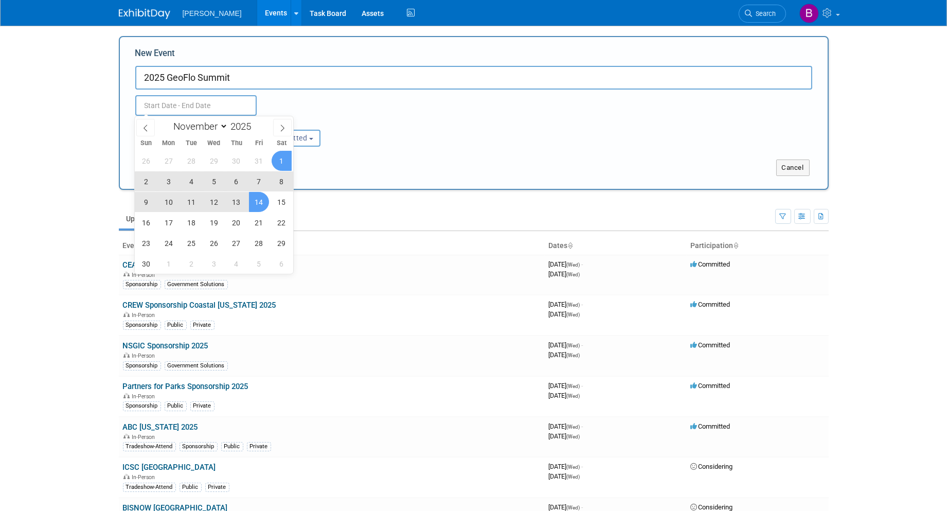
type input "[DATE] to [DATE]"
click at [387, 98] on div "Nov 14, 2025 to Nov 14, 2025 Duplicate Event Warning" at bounding box center [474, 103] width 693 height 26
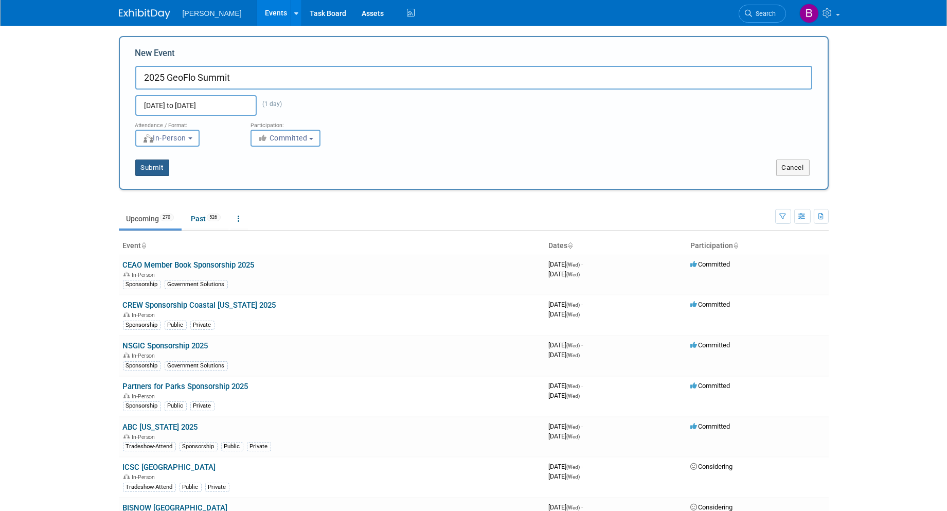
drag, startPoint x: 150, startPoint y: 167, endPoint x: 172, endPoint y: 166, distance: 21.6
click at [151, 167] on button "Submit" at bounding box center [152, 167] width 34 height 16
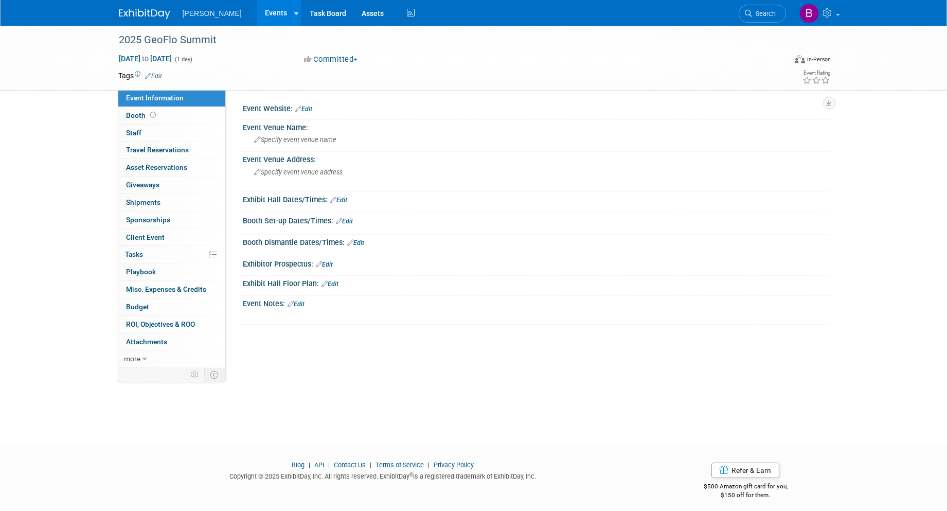
click at [314, 107] on div "Event Website: Edit" at bounding box center [536, 107] width 586 height 13
click at [296, 170] on span "Specify event venue address" at bounding box center [299, 172] width 88 height 8
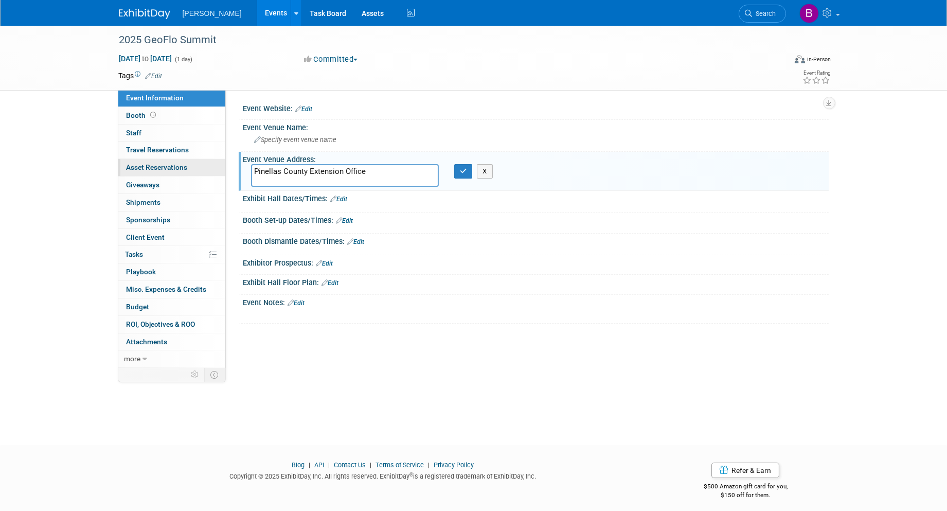
drag, startPoint x: 385, startPoint y: 167, endPoint x: 164, endPoint y: 168, distance: 221.2
click at [164, 168] on div "Event Information Event Info Booth Booth 0 Staff 0 Staff 0 Travel Reservations …" at bounding box center [473, 197] width 725 height 343
type textarea "Pinellas County Extension Office"
click at [305, 143] on div "Specify event venue name" at bounding box center [536, 140] width 570 height 16
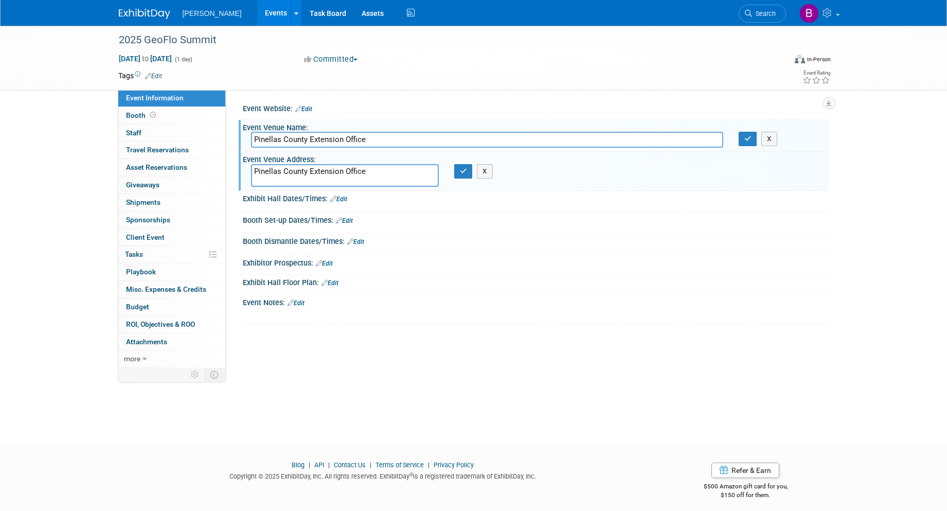
type input "Pinellas County Extension Office"
click at [356, 177] on textarea "Pinellas County Extension Office" at bounding box center [345, 175] width 188 height 23
paste textarea "[STREET_ADDRESS]"
type textarea "[STREET_ADDRESS]"
click at [456, 170] on button "button" at bounding box center [463, 171] width 19 height 14
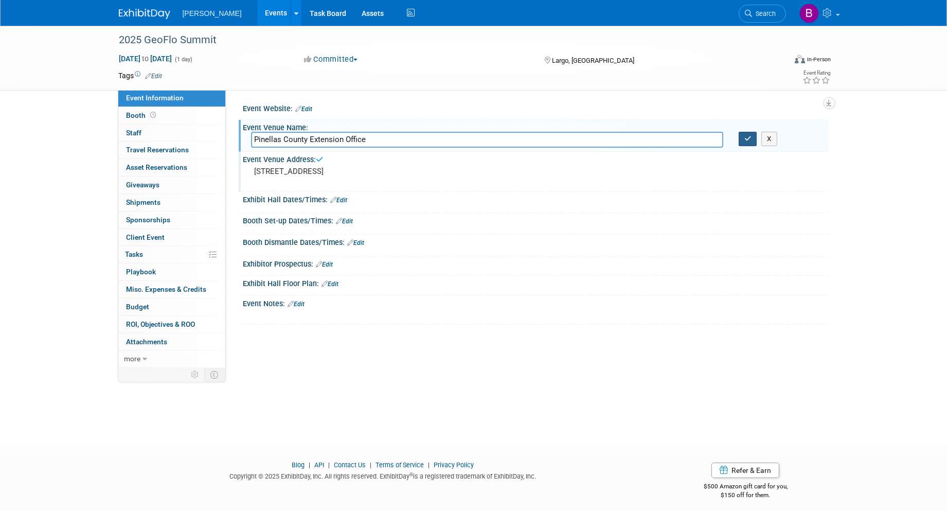
click at [745, 137] on icon "button" at bounding box center [747, 138] width 7 height 7
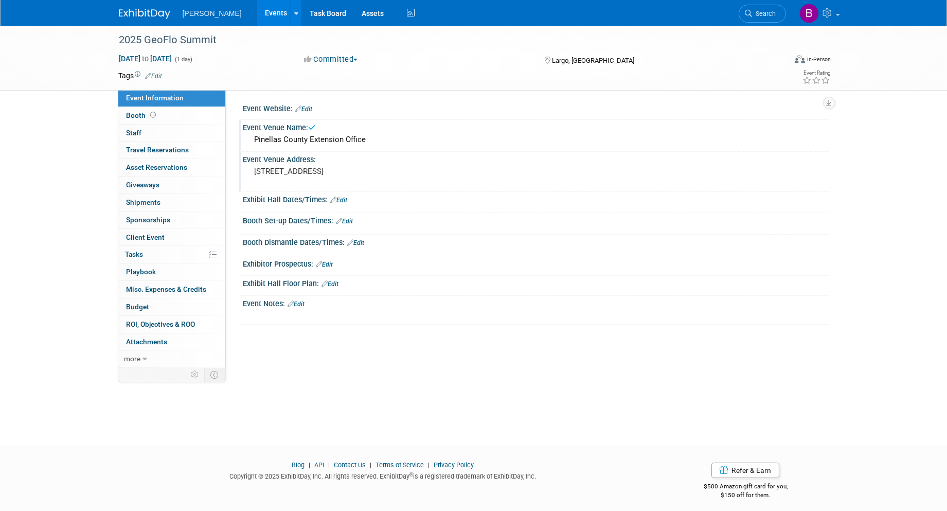
click at [158, 75] on link "Edit" at bounding box center [154, 76] width 17 height 7
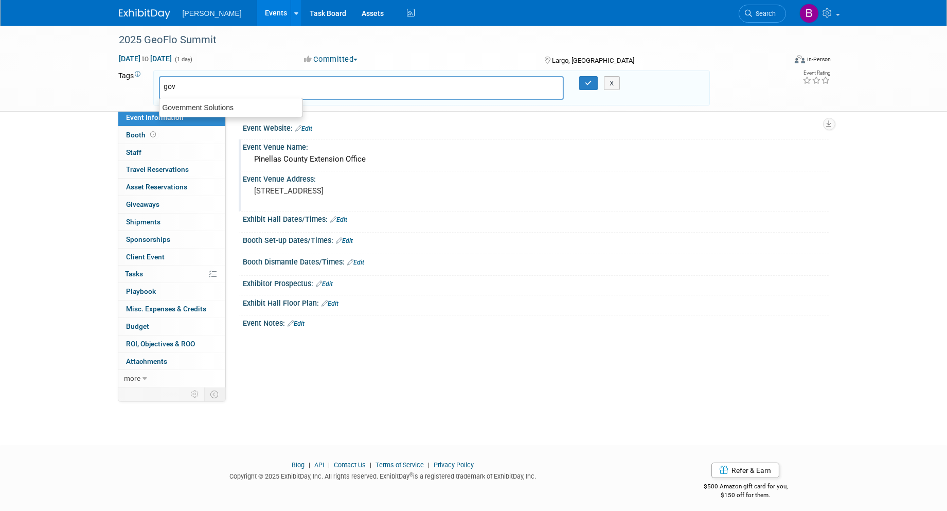
type input "Government Solutions"
type input "spon"
click at [203, 107] on div "Sponsorship" at bounding box center [231, 112] width 144 height 14
type input "Government Solutions, Sponsorship"
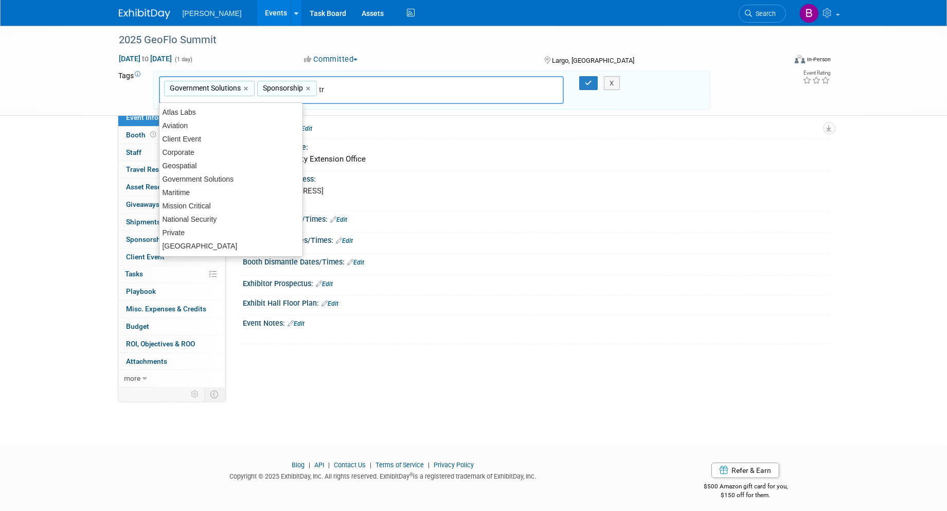
type input "tra"
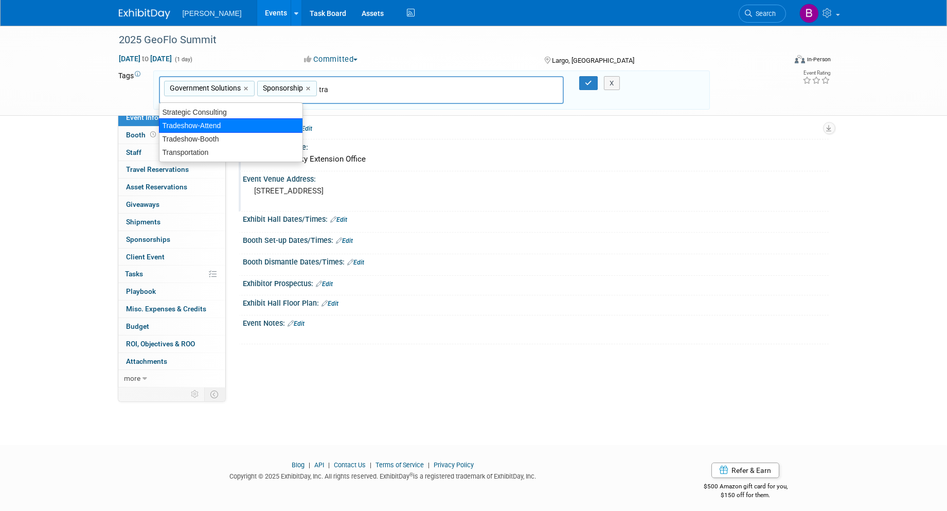
click at [256, 119] on div "Tradeshow-Attend" at bounding box center [231, 125] width 144 height 14
type input "Government Solutions, Sponsorship, Tradeshow-Attend"
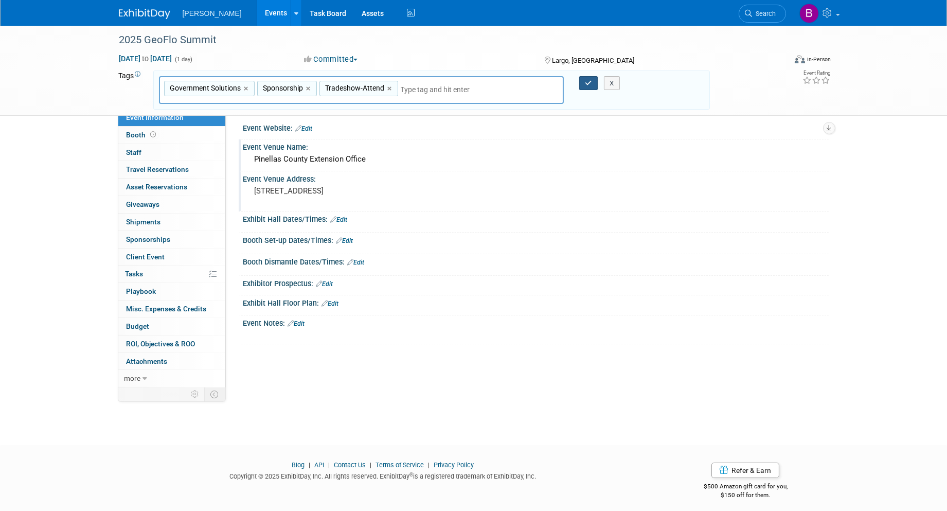
click at [591, 80] on icon "button" at bounding box center [588, 83] width 7 height 7
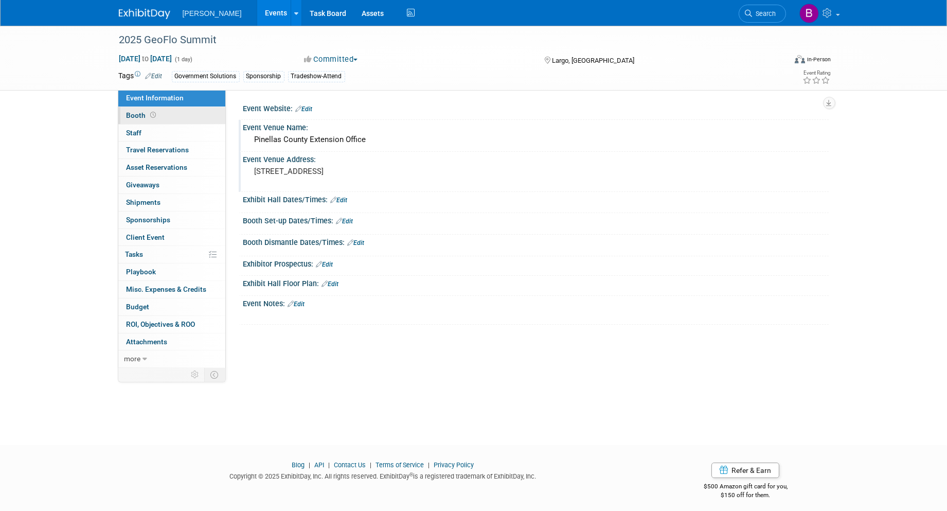
click at [132, 119] on span "Booth" at bounding box center [143, 115] width 32 height 8
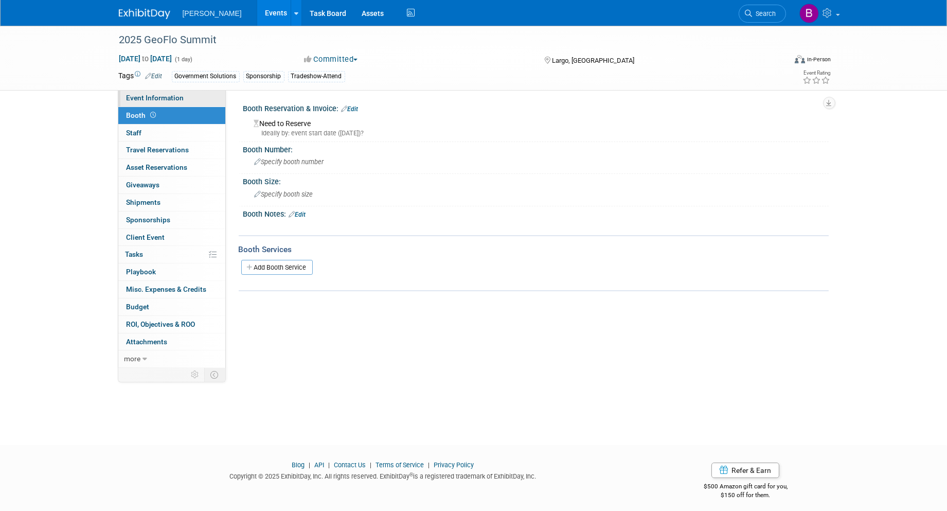
click at [175, 104] on link "Event Information" at bounding box center [171, 98] width 107 height 17
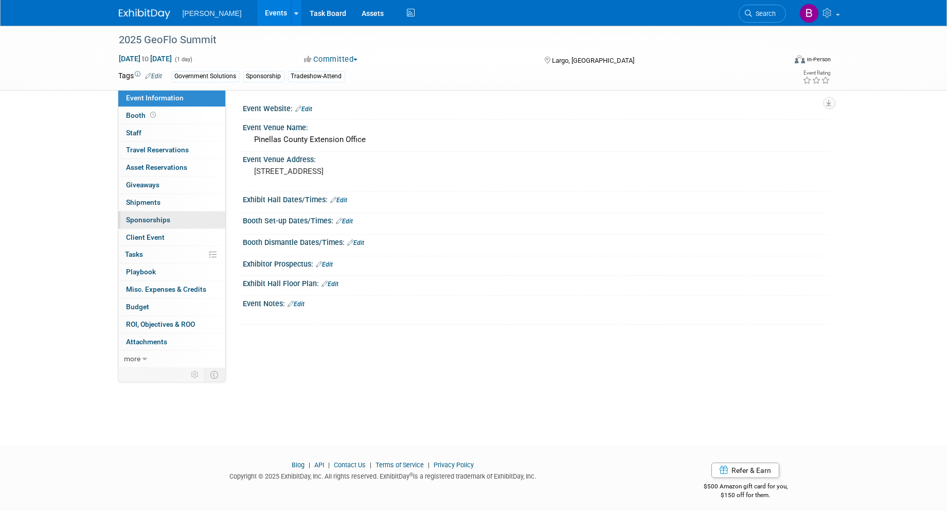
click at [169, 223] on span "Sponsorships 0" at bounding box center [149, 220] width 44 height 8
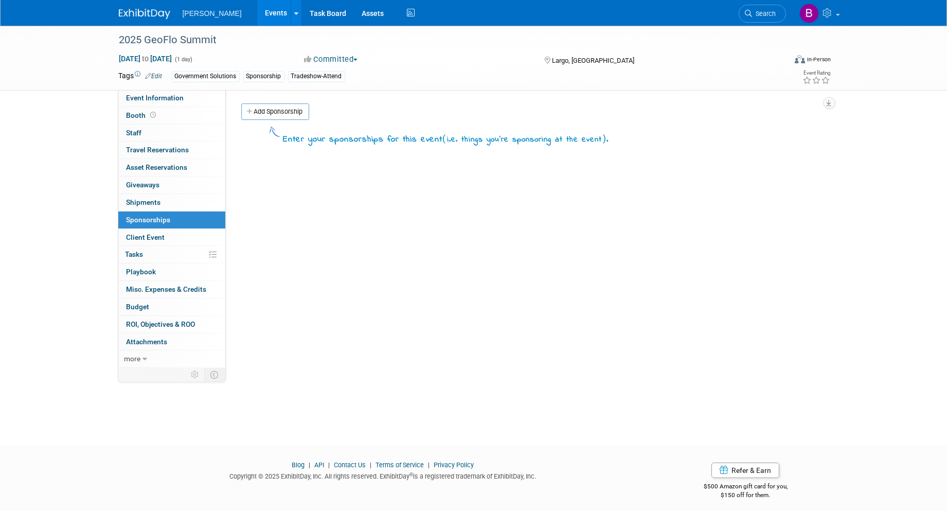
click at [247, 120] on div "Add Sponsorship" at bounding box center [534, 112] width 590 height 19
click at [270, 104] on link "Add Sponsorship" at bounding box center [275, 111] width 68 height 16
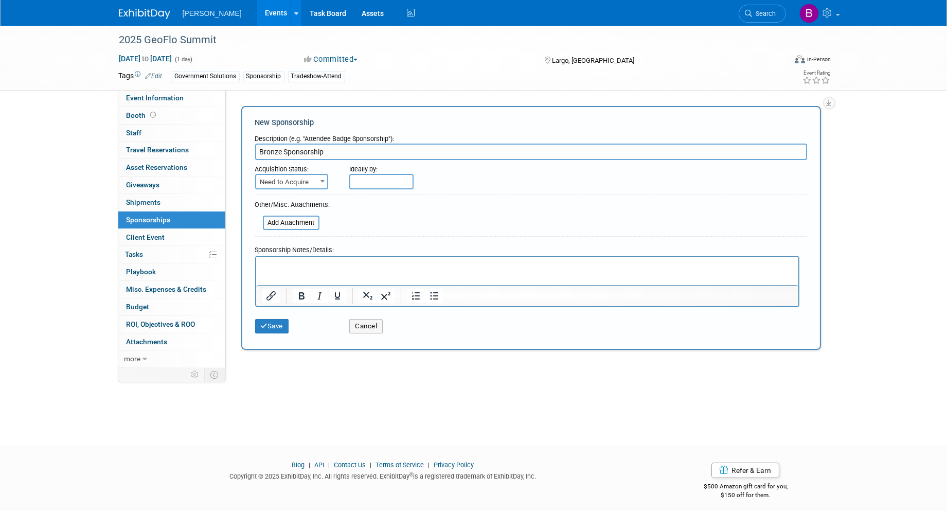
type input "Bronze Sponsorship"
click at [287, 175] on span "Need to Acquire" at bounding box center [291, 182] width 71 height 14
drag, startPoint x: 295, startPoint y: 211, endPoint x: 302, endPoint y: 184, distance: 28.2
click at [279, 326] on button "Save" at bounding box center [272, 326] width 34 height 14
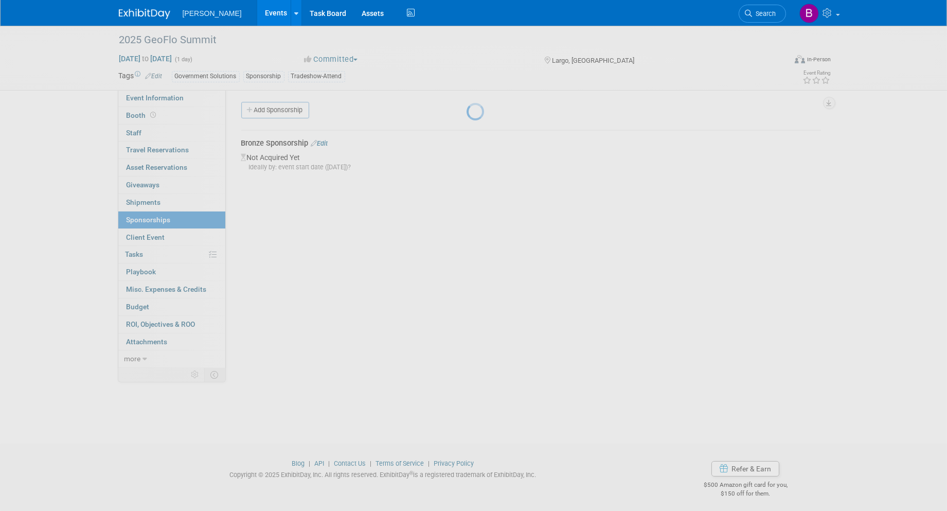
scroll to position [6, 0]
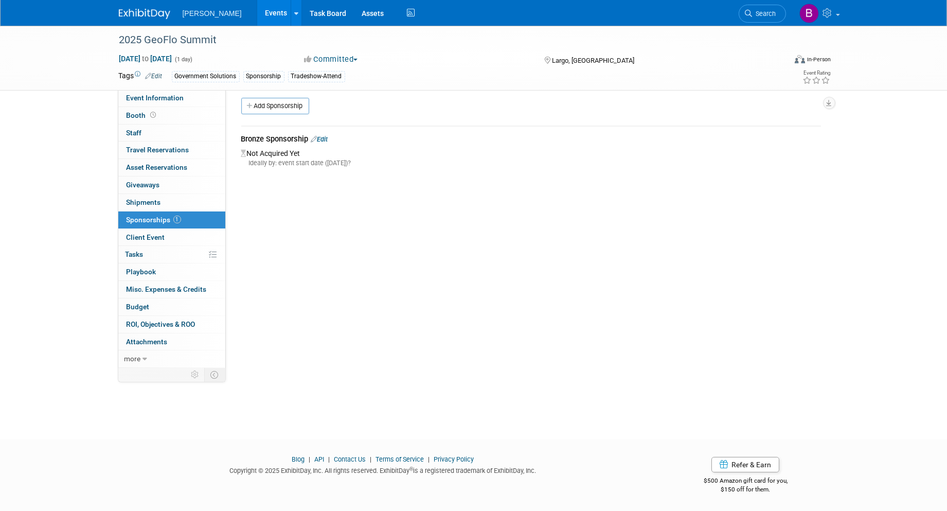
click at [326, 137] on link "Edit" at bounding box center [319, 139] width 17 height 8
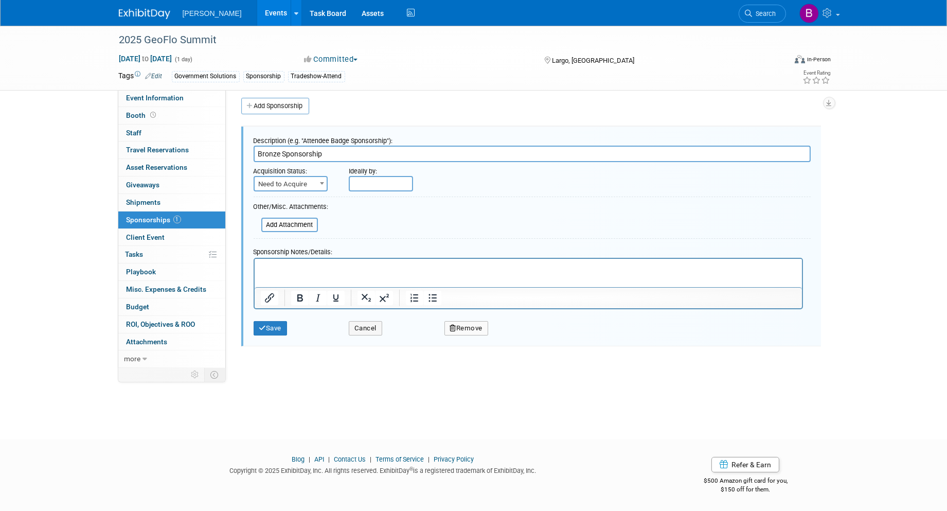
scroll to position [0, 0]
click at [271, 224] on input "file" at bounding box center [255, 225] width 122 height 12
click at [294, 219] on input "file" at bounding box center [255, 225] width 122 height 12
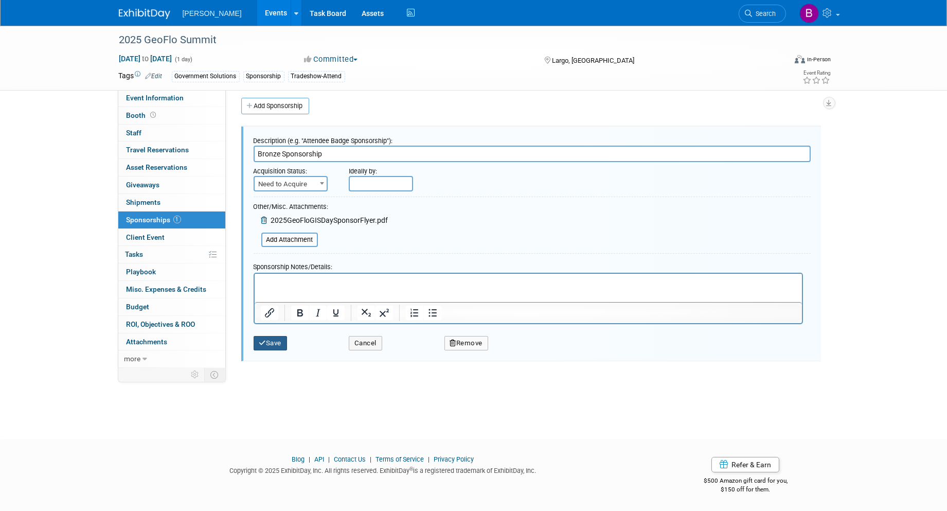
click at [279, 338] on button "Save" at bounding box center [271, 343] width 34 height 14
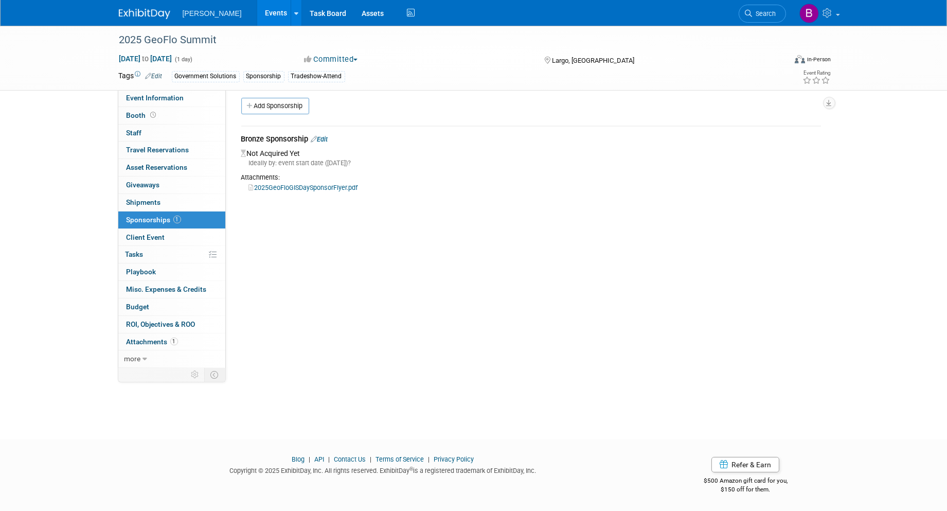
click at [138, 89] on div "2025 GeoFlo Summit [DATE] to [DATE] (1 day) [DATE] to [DATE] Committed Committe…" at bounding box center [473, 58] width 725 height 64
click at [143, 93] on link "Event Information" at bounding box center [171, 98] width 107 height 17
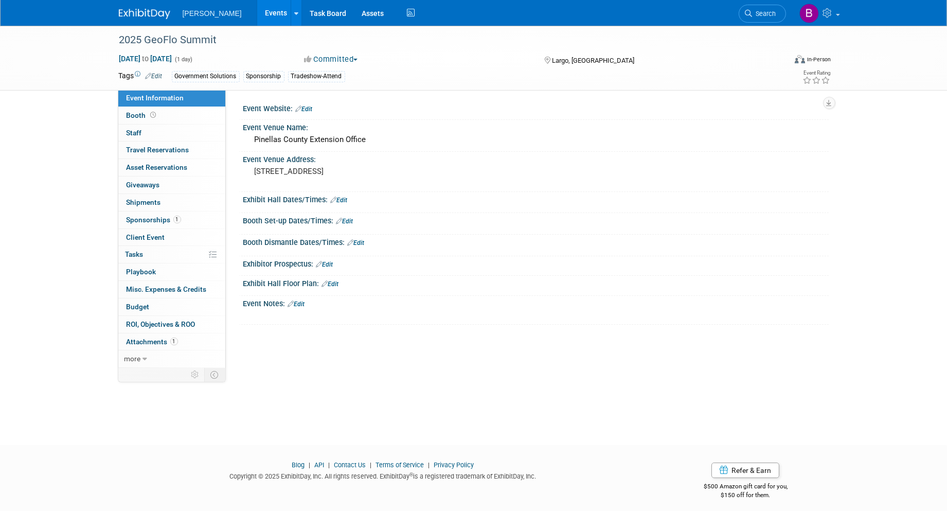
click at [306, 109] on link "Edit" at bounding box center [304, 108] width 17 height 7
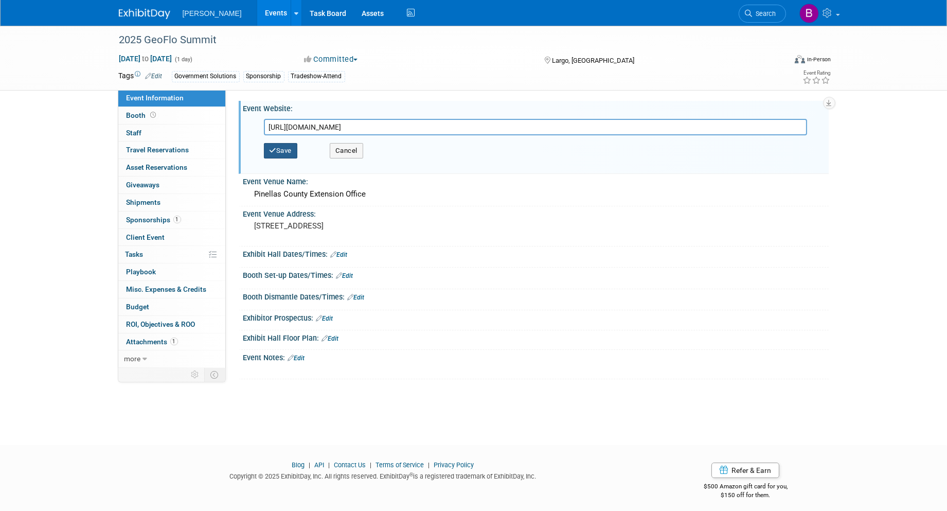
type input "[URL][DOMAIN_NAME]"
click at [295, 143] on button "Save" at bounding box center [281, 150] width 34 height 15
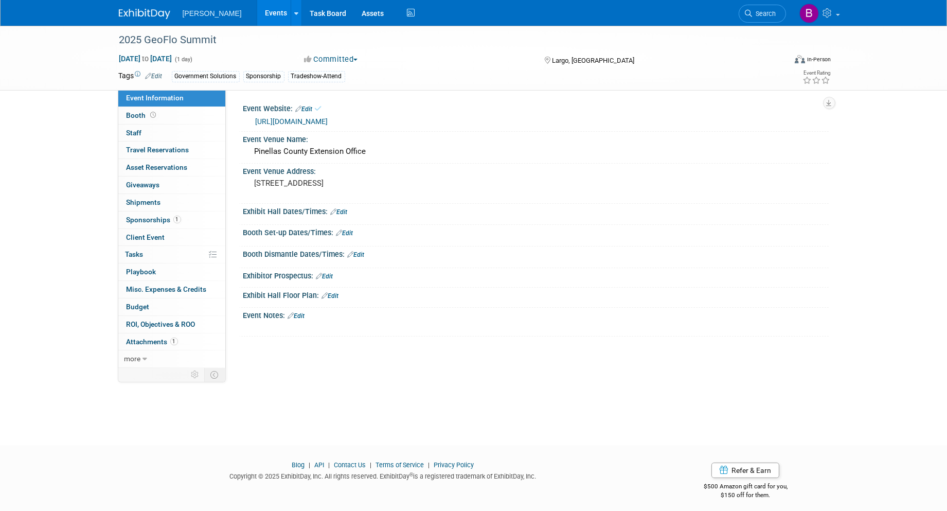
drag, startPoint x: 191, startPoint y: 115, endPoint x: 254, endPoint y: 104, distance: 64.2
click at [191, 114] on link "Booth" at bounding box center [171, 115] width 107 height 17
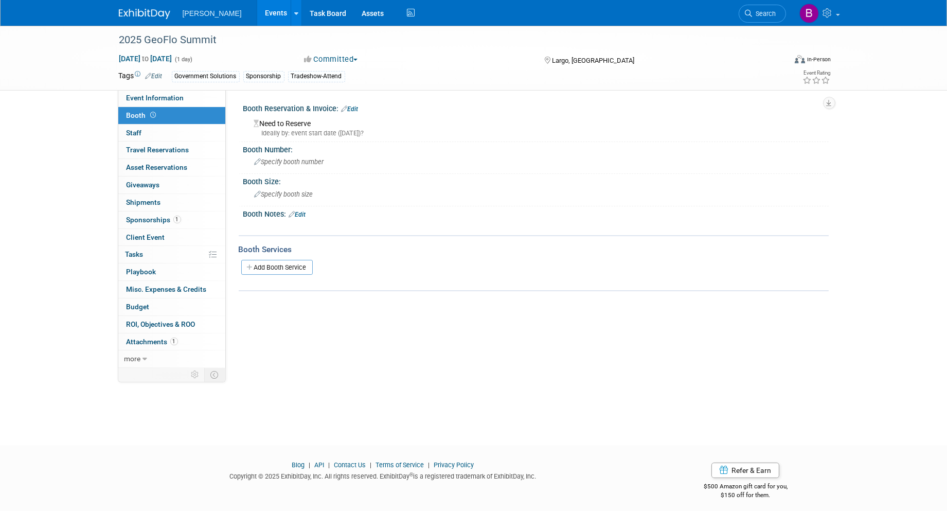
click at [376, 111] on div "Booth Reservation & Invoice: Edit" at bounding box center [536, 107] width 586 height 13
click at [364, 106] on div "Booth Reservation & Invoice: Edit" at bounding box center [536, 107] width 586 height 13
click at [362, 105] on div "Booth Reservation & Invoice: Edit" at bounding box center [536, 107] width 586 height 13
drag, startPoint x: 361, startPoint y: 105, endPoint x: 350, endPoint y: 105, distance: 11.3
click at [350, 105] on link "Edit" at bounding box center [350, 108] width 17 height 7
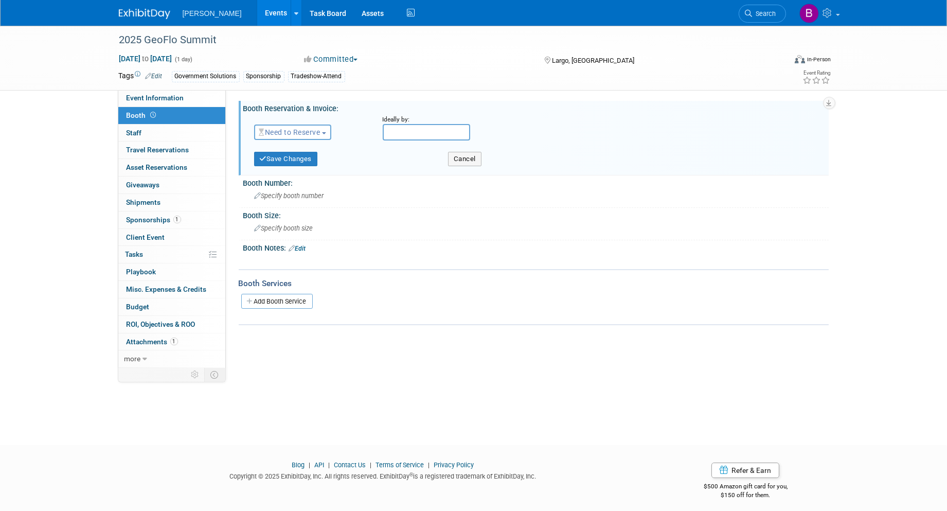
click at [296, 130] on span "Need to Reserve" at bounding box center [289, 132] width 61 height 8
click at [289, 175] on link "No Reservation Required" at bounding box center [310, 178] width 110 height 14
click at [286, 161] on button "Save Changes" at bounding box center [286, 159] width 64 height 14
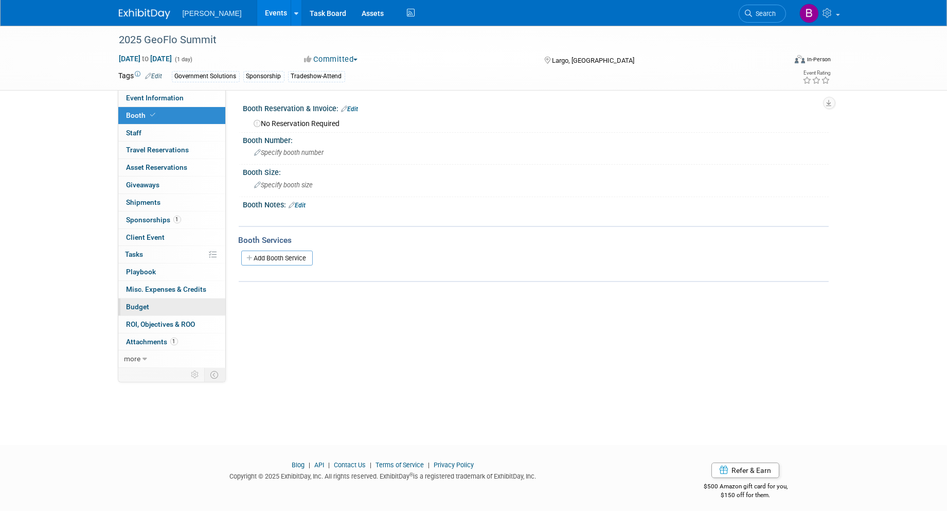
click at [171, 305] on link "Budget" at bounding box center [171, 306] width 107 height 17
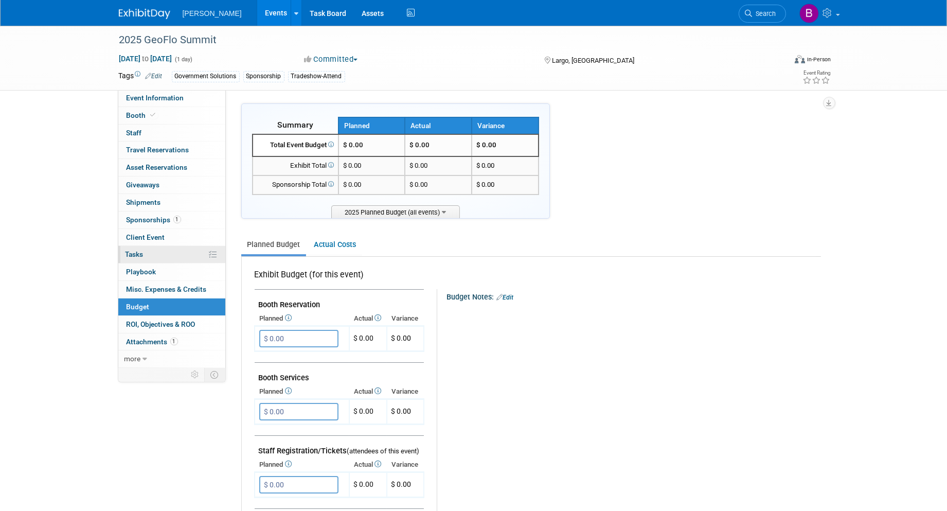
click at [136, 256] on span "Tasks 0%" at bounding box center [135, 254] width 18 height 8
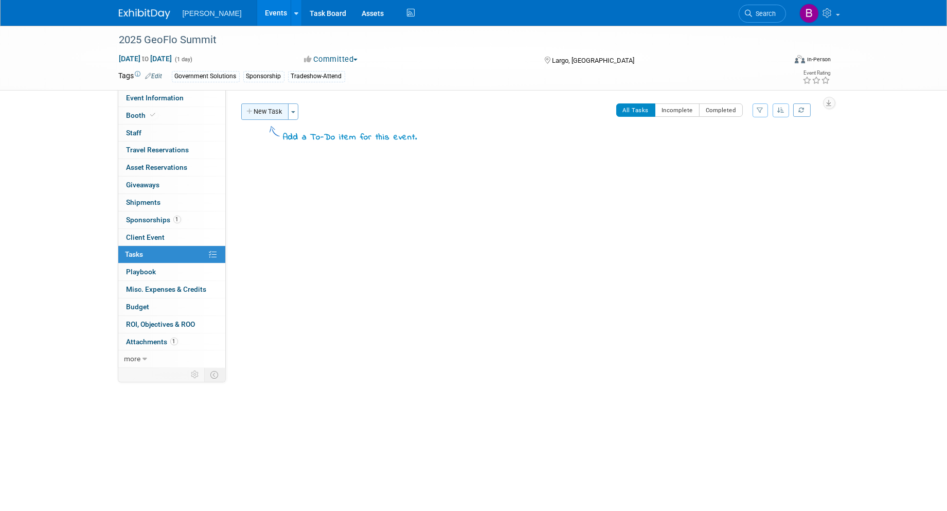
click at [261, 107] on button "New Task" at bounding box center [264, 111] width 47 height 16
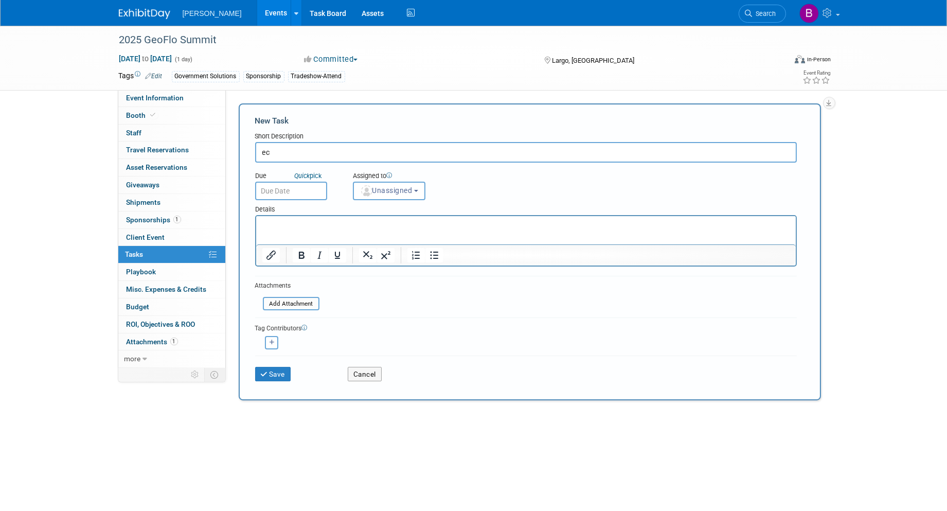
type input "e"
type input "Secure Bronze Sponsorshio"
click at [397, 187] on span "Unassigned" at bounding box center [386, 190] width 52 height 8
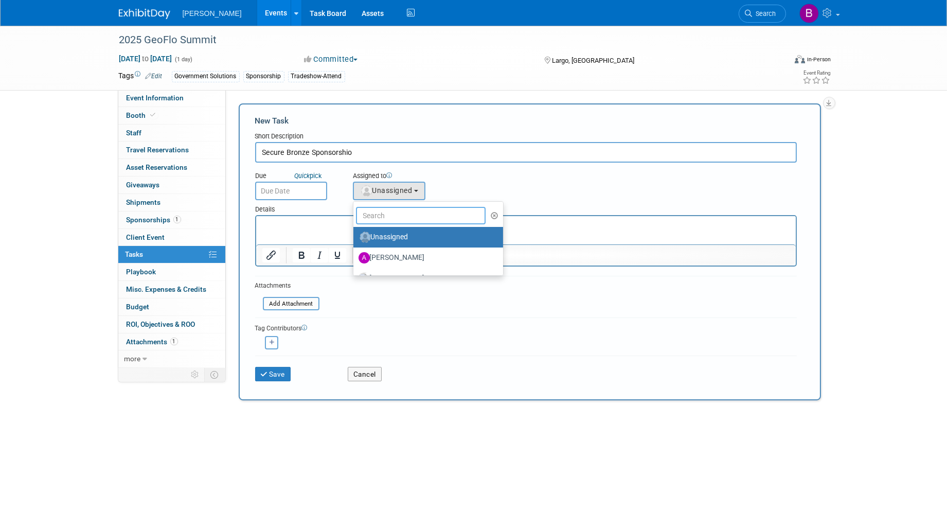
click at [388, 211] on input "text" at bounding box center [421, 215] width 130 height 17
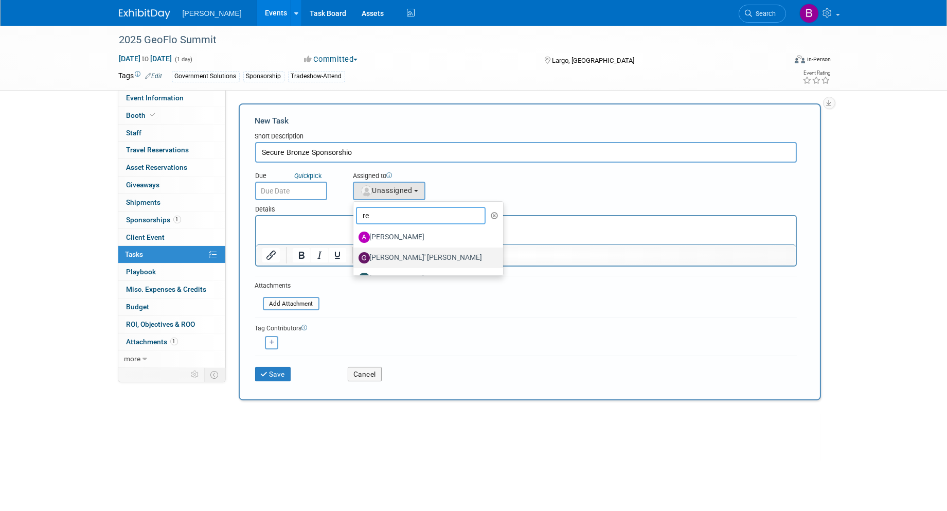
scroll to position [36, 0]
type input "re"
drag, startPoint x: 378, startPoint y: 241, endPoint x: 122, endPoint y: 28, distance: 332.8
click at [378, 241] on label "[PERSON_NAME]" at bounding box center [426, 242] width 134 height 16
click at [355, 241] on input "[PERSON_NAME]" at bounding box center [351, 241] width 7 height 7
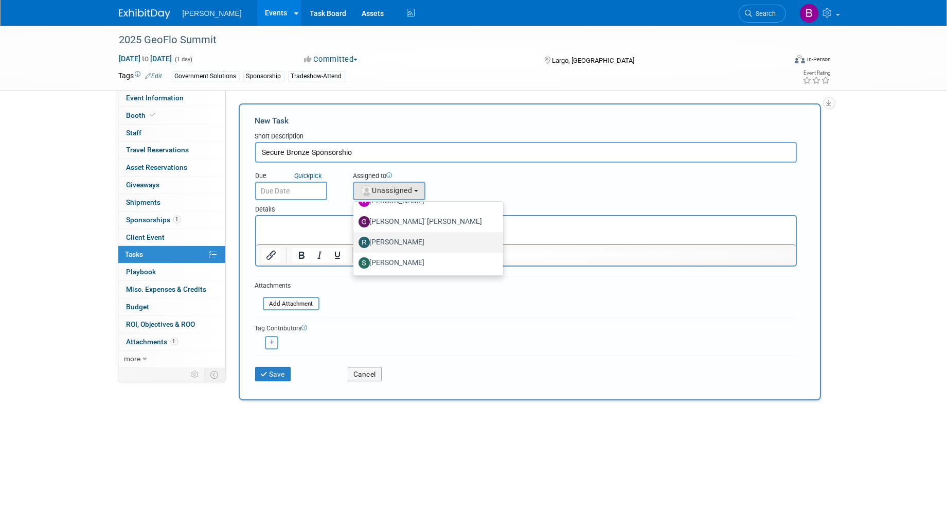
select select "844a177d-a181-44ff-a72a-5731d68e4351"
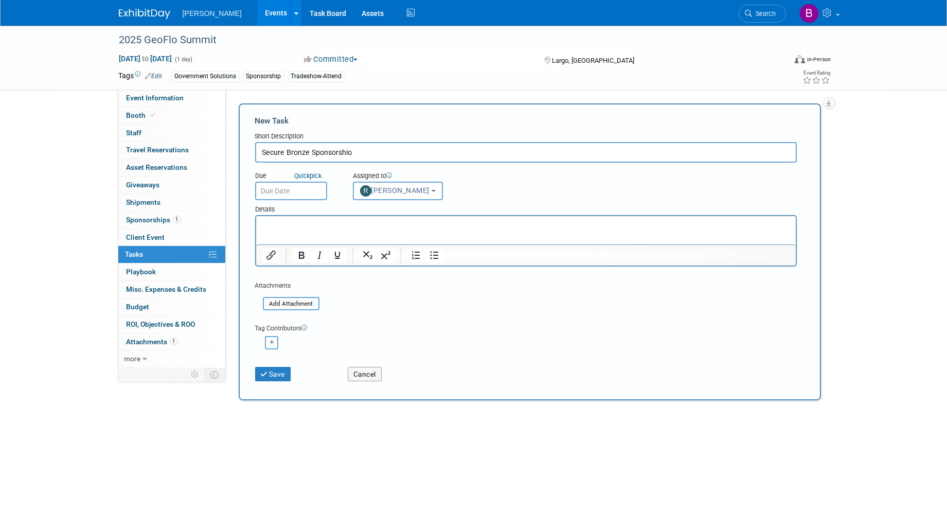
click at [273, 379] on div "Save Cancel" at bounding box center [526, 372] width 542 height 33
click at [273, 371] on button "Save" at bounding box center [273, 374] width 36 height 14
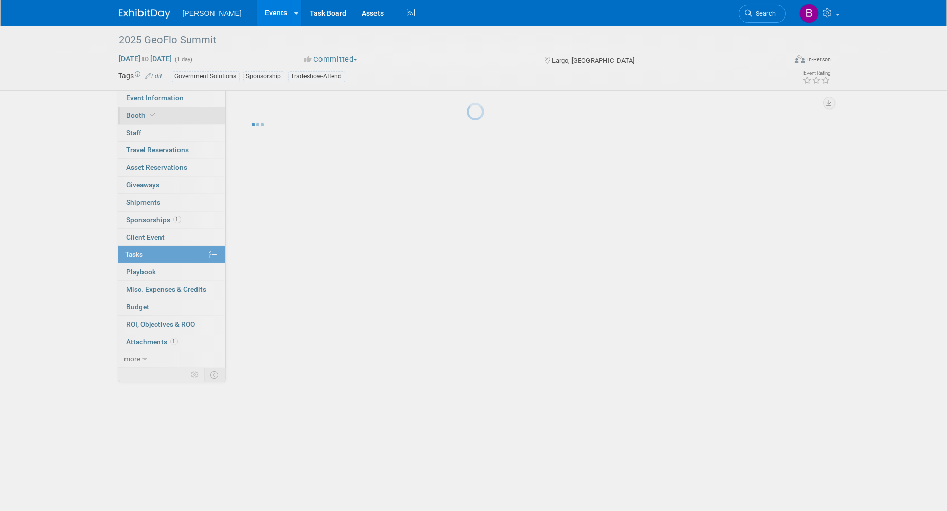
click at [176, 117] on link "Booth" at bounding box center [171, 115] width 107 height 17
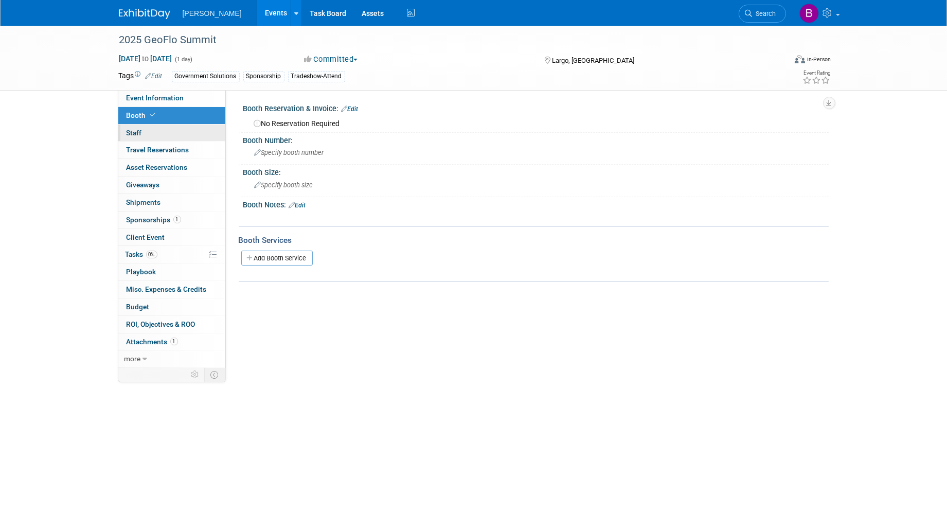
click at [153, 135] on link "0 Staff 0" at bounding box center [171, 133] width 107 height 17
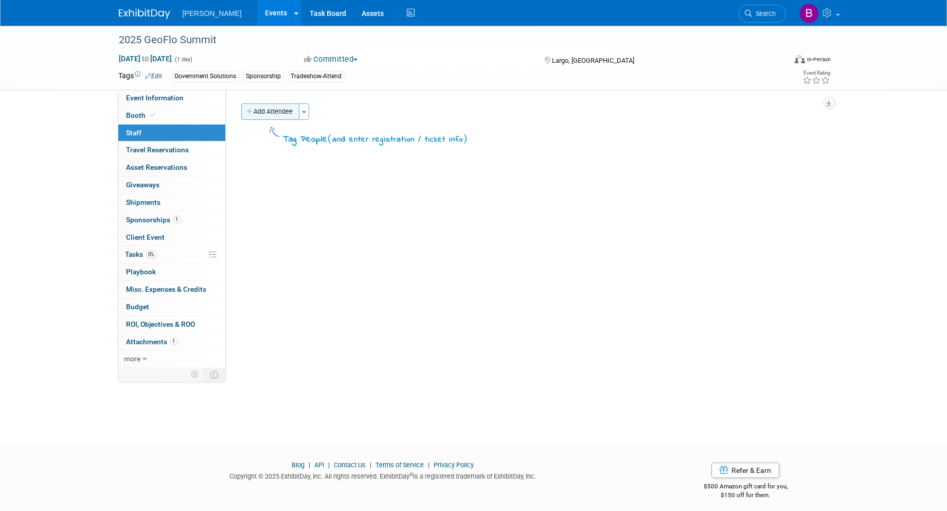
click at [254, 116] on button "Add Attendee" at bounding box center [270, 111] width 58 height 16
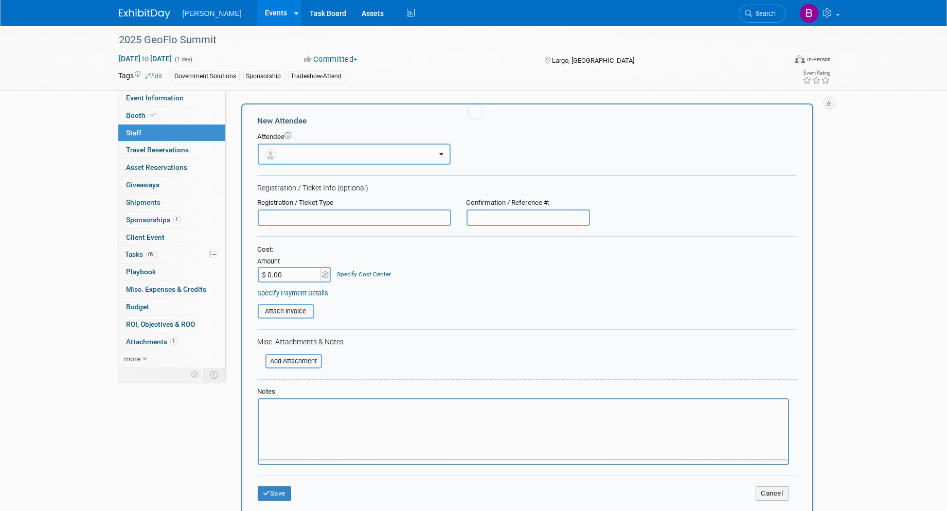
scroll to position [0, 0]
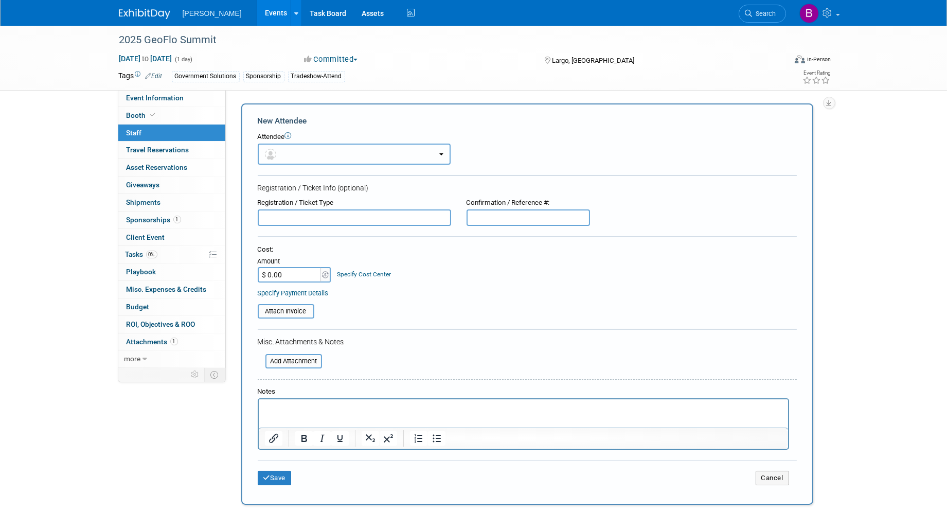
click at [281, 150] on button "button" at bounding box center [354, 154] width 193 height 21
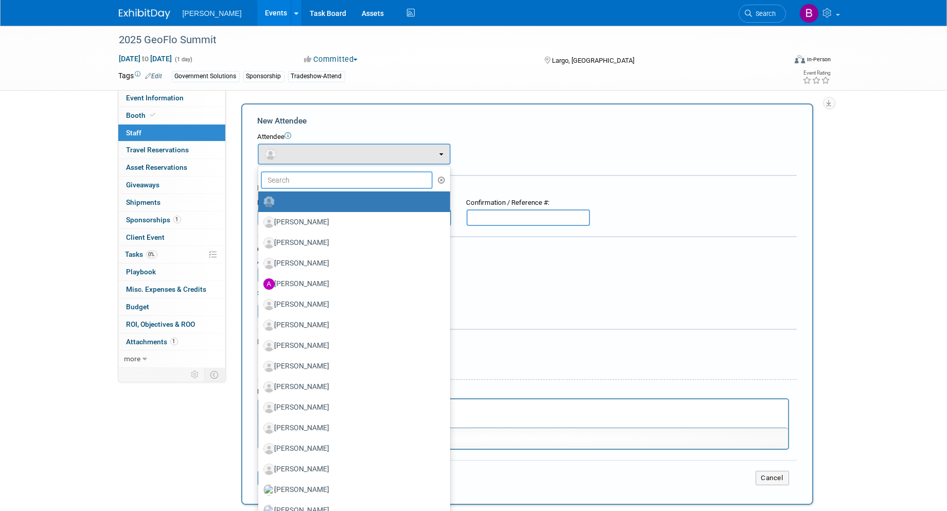
click at [292, 176] on input "text" at bounding box center [347, 179] width 172 height 17
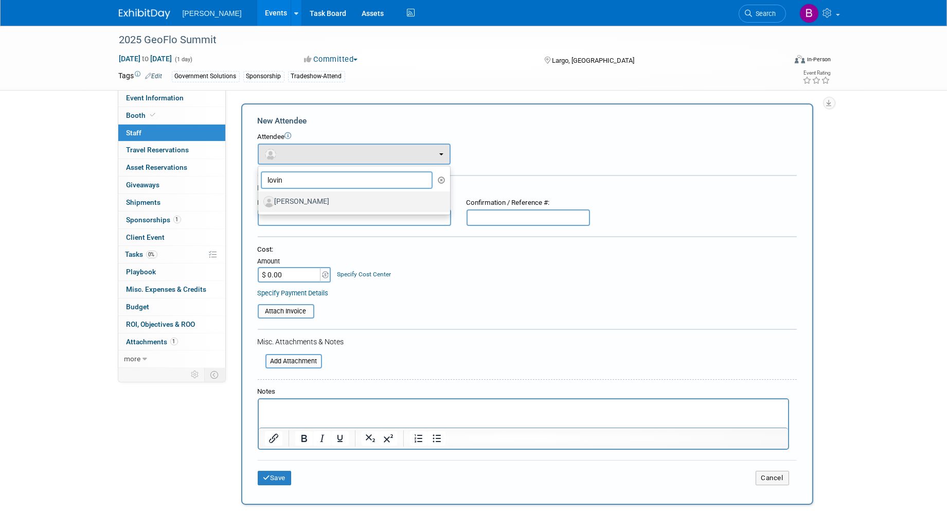
type input "lovin"
click at [290, 197] on label "[PERSON_NAME]" at bounding box center [351, 201] width 176 height 16
click at [260, 197] on input "[PERSON_NAME]" at bounding box center [256, 200] width 7 height 7
select select "ec256bf3-e7c1-4b70-958b-545ece5b8ab5"
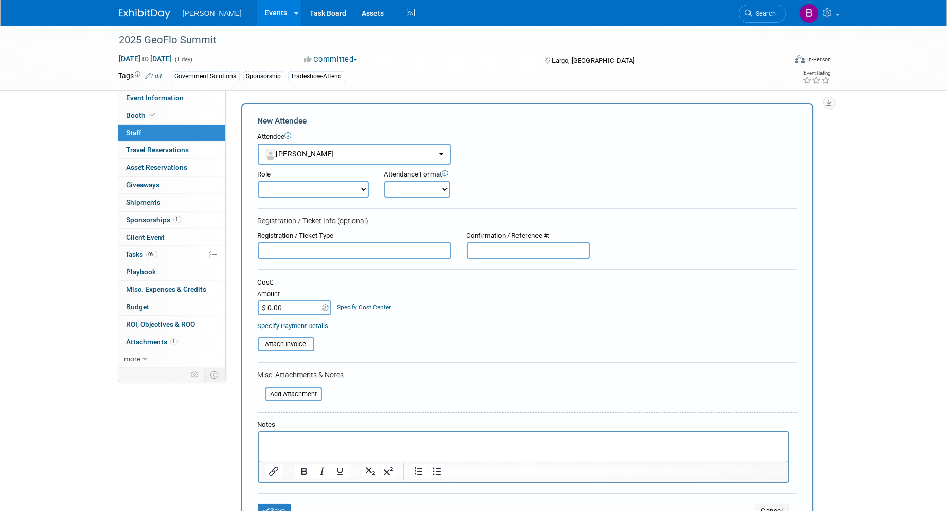
click at [394, 189] on select "Onsite Remote" at bounding box center [417, 189] width 66 height 16
select select "1"
click at [384, 181] on select "Onsite Remote" at bounding box center [417, 189] width 66 height 16
click at [320, 189] on select "Demonstrator Host Planner Presenter Sales Representative Set-up/Dismantle Crew …" at bounding box center [313, 189] width 111 height 16
select select "4"
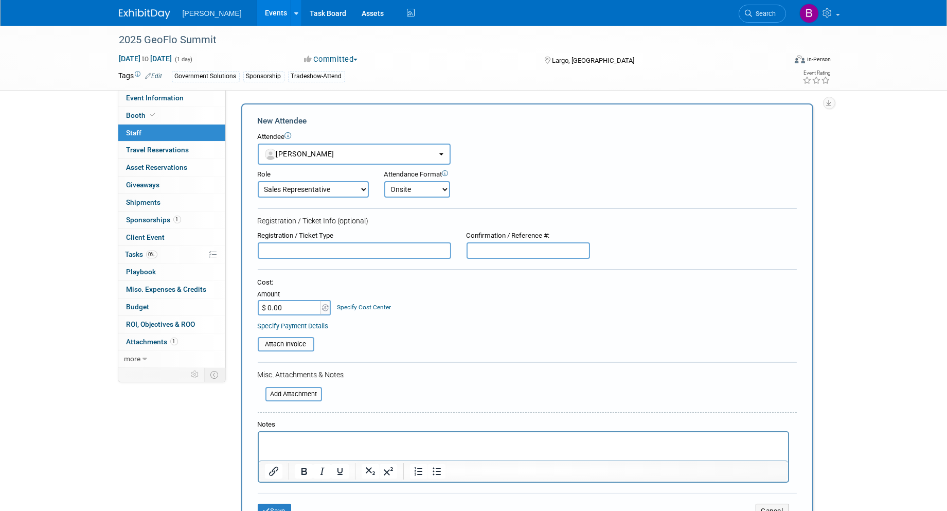
click at [258, 181] on select "Demonstrator Host Planner Presenter Sales Representative Set-up/Dismantle Crew …" at bounding box center [313, 189] width 111 height 16
click at [285, 506] on button "Save" at bounding box center [275, 511] width 34 height 14
